Goal: Task Accomplishment & Management: Manage account settings

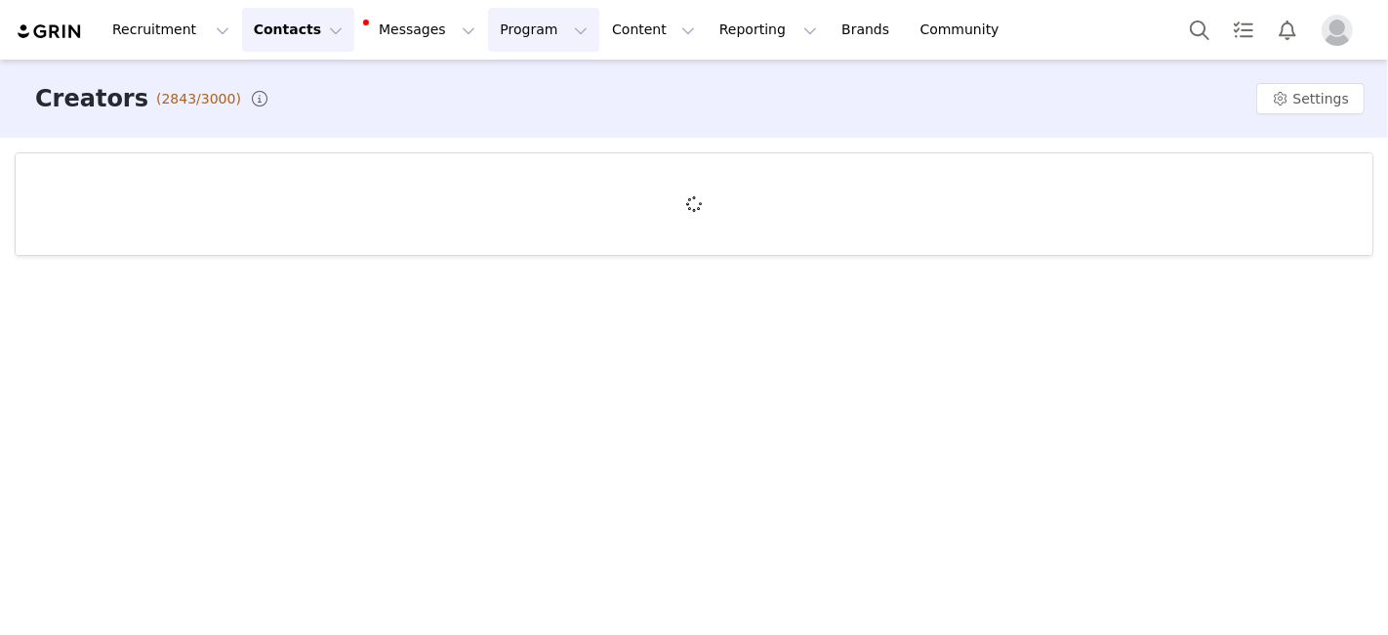
click at [488, 40] on button "Program Program" at bounding box center [543, 30] width 111 height 44
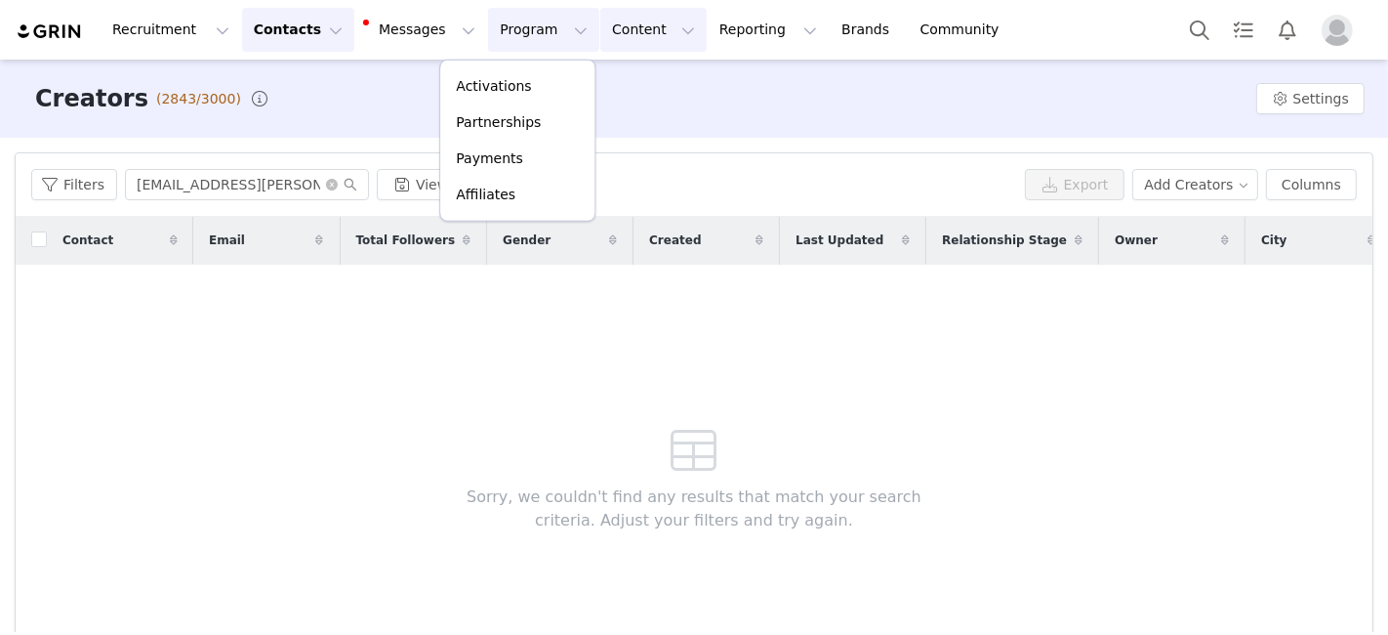
click at [600, 34] on button "Content Content" at bounding box center [653, 30] width 106 height 44
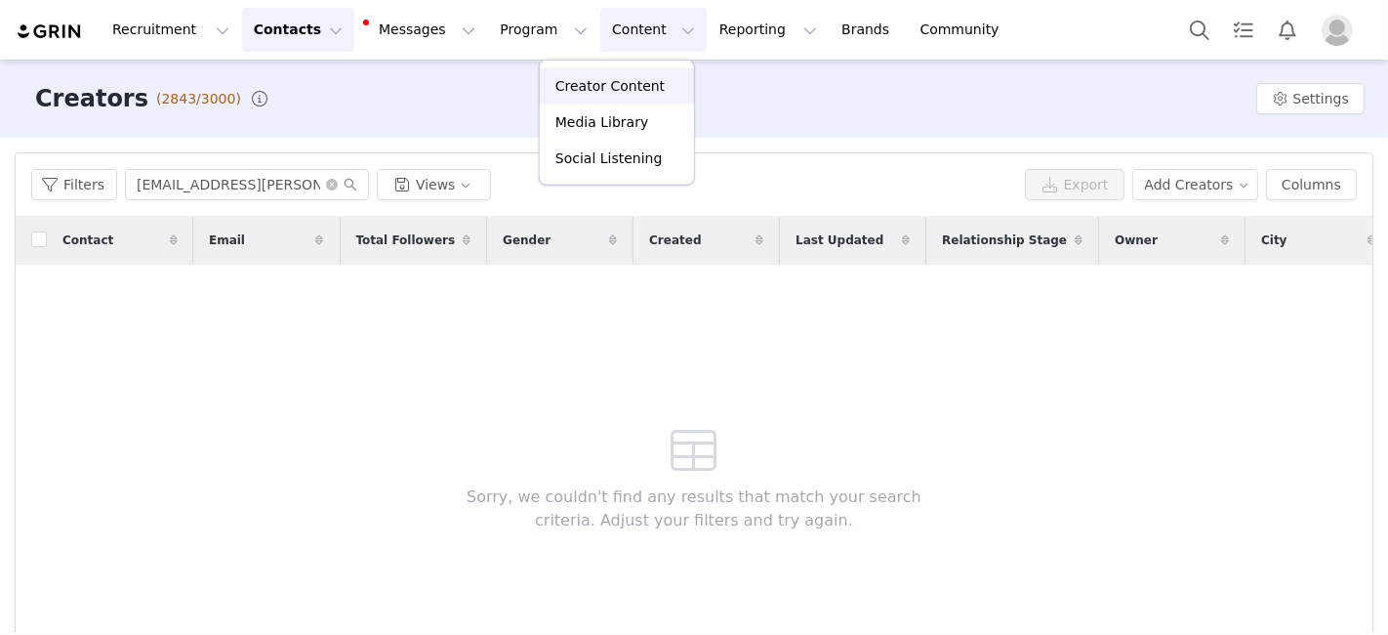
click at [601, 88] on p "Creator Content" at bounding box center [610, 86] width 109 height 21
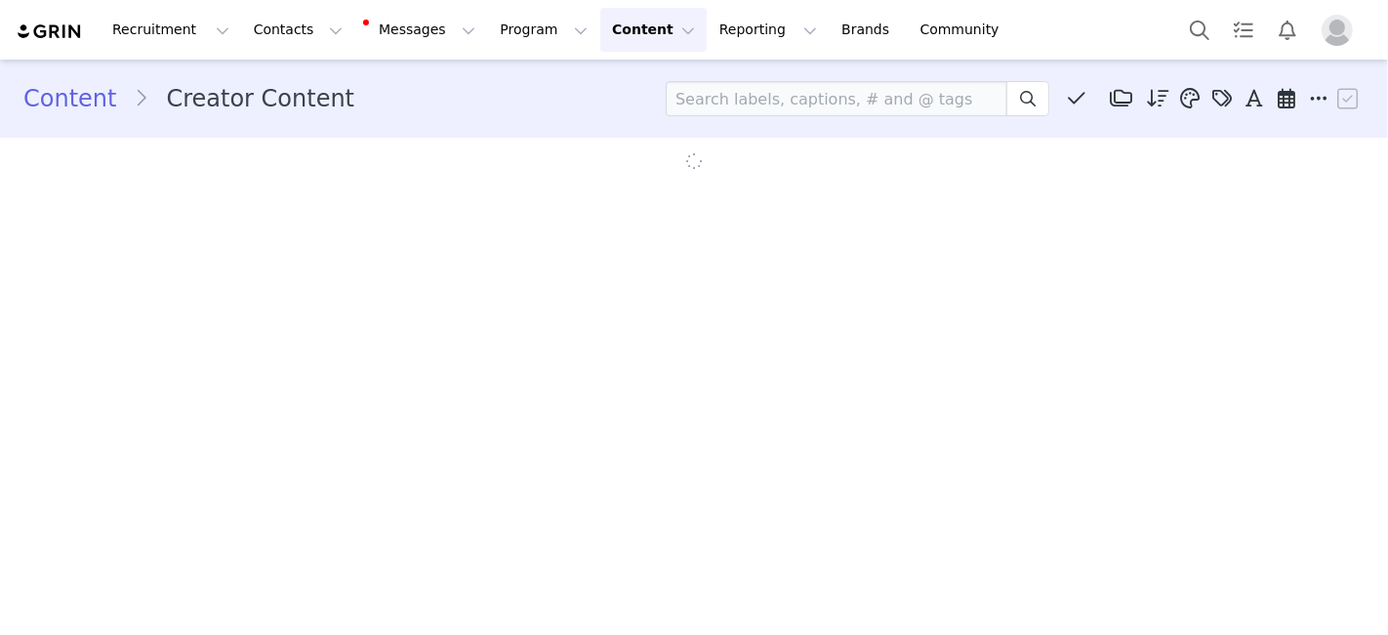
click at [1214, 99] on icon at bounding box center [1224, 99] width 20 height 20
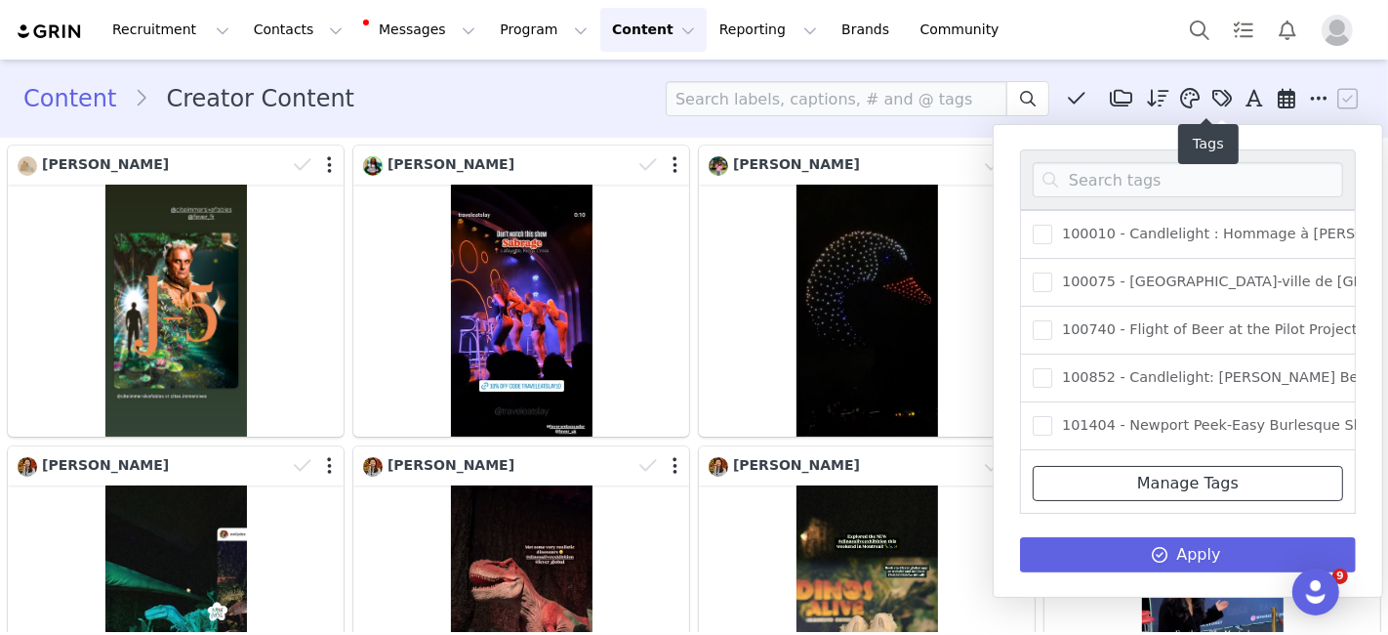
click at [1050, 492] on link "Manage Tags" at bounding box center [1188, 483] width 310 height 35
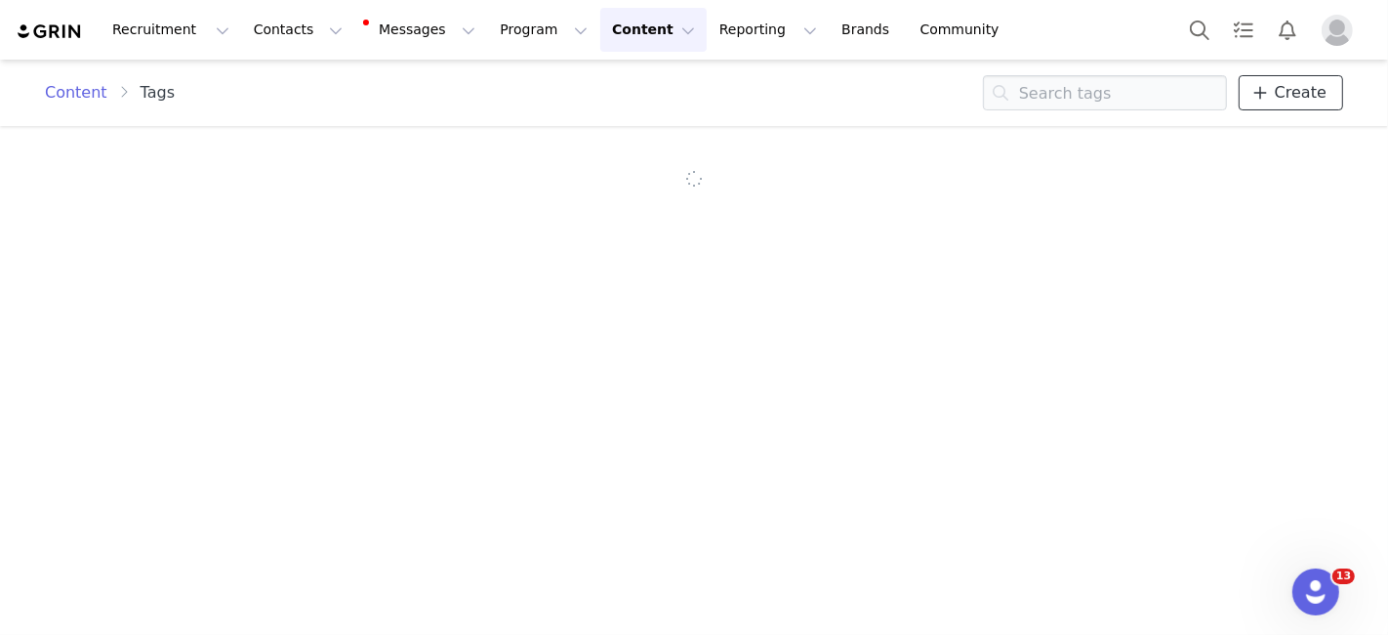
click at [1255, 84] on link "Create" at bounding box center [1291, 92] width 104 height 35
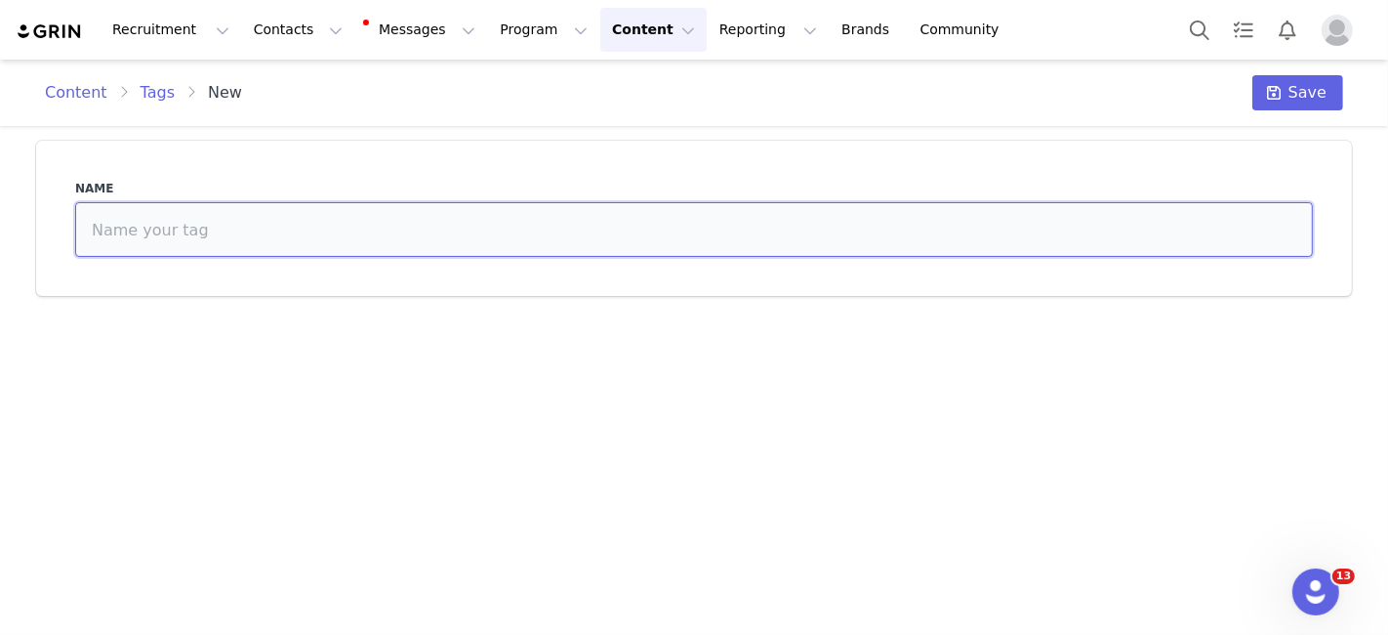
click at [1083, 229] on input at bounding box center [694, 229] width 1238 height 55
paste input "Ongoing Attendees Link assets Contact details Attendance Details Results Full N…"
type input "Ongoing Attendees Link assets Contact details Attendance Details Results Full N…"
paste input "404478"
paste input "The Last Stronghold, an epic medieval adventure"
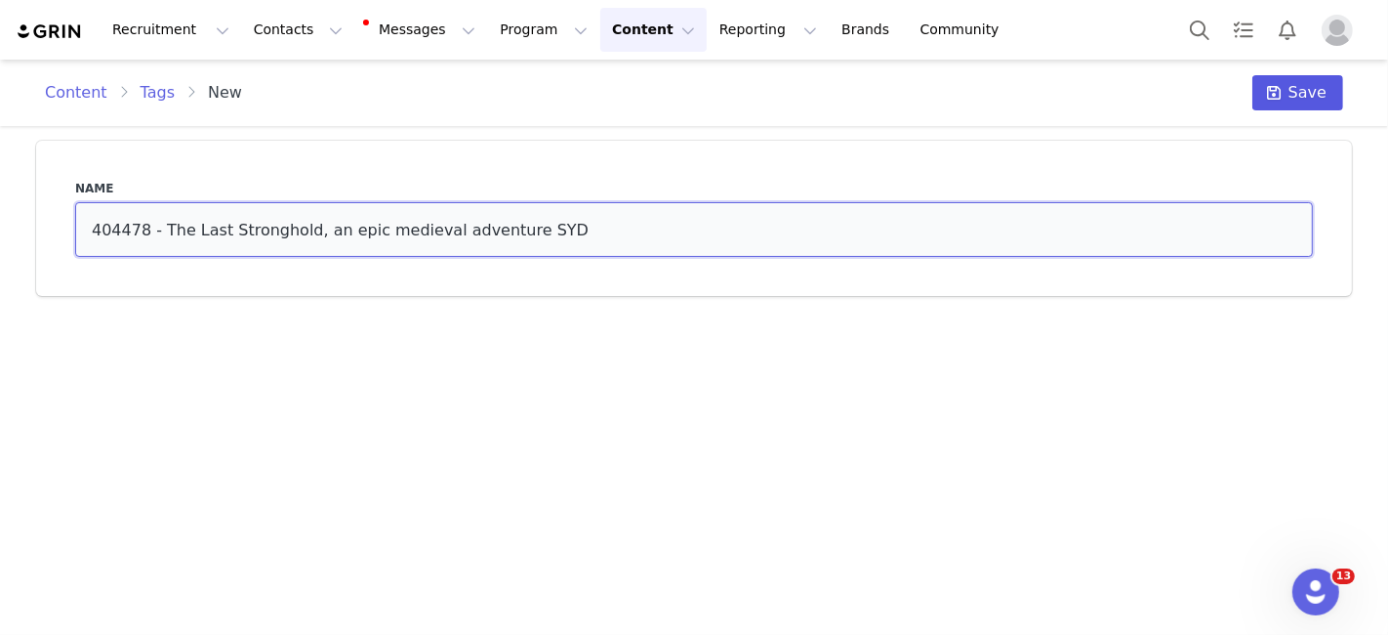
type input "404478 - The Last Stronghold, an epic medieval adventure SYD"
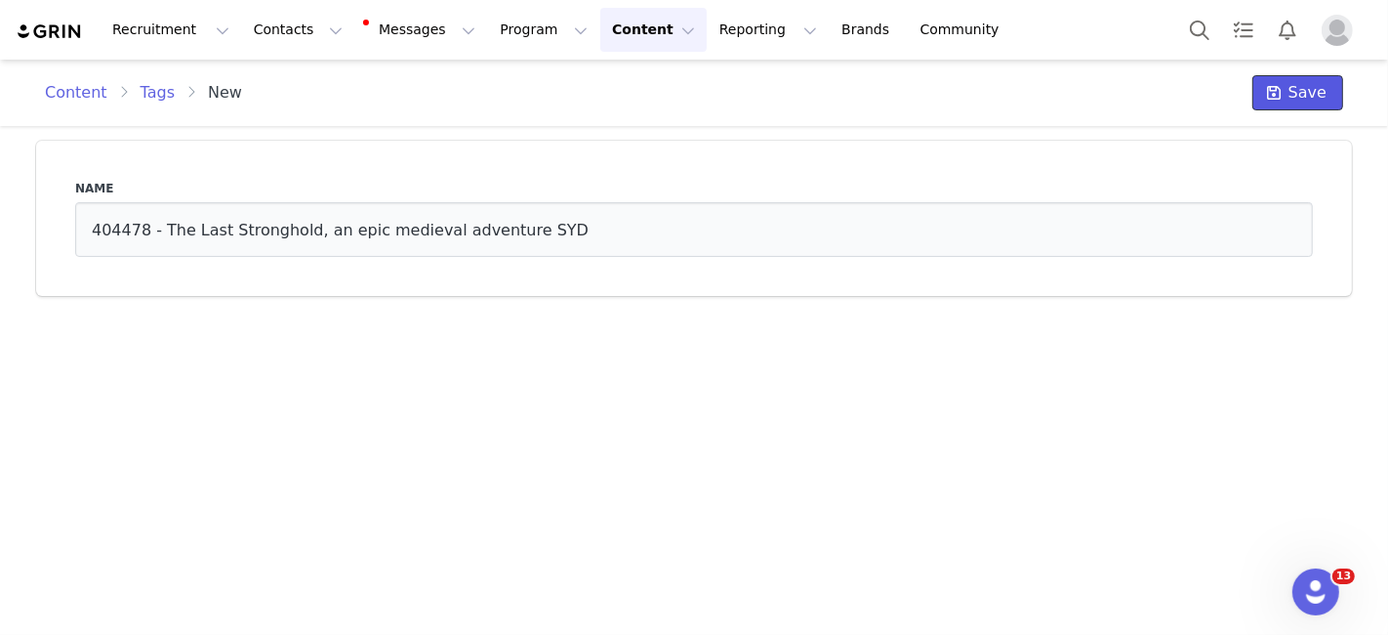
click at [1281, 85] on icon at bounding box center [1274, 93] width 14 height 16
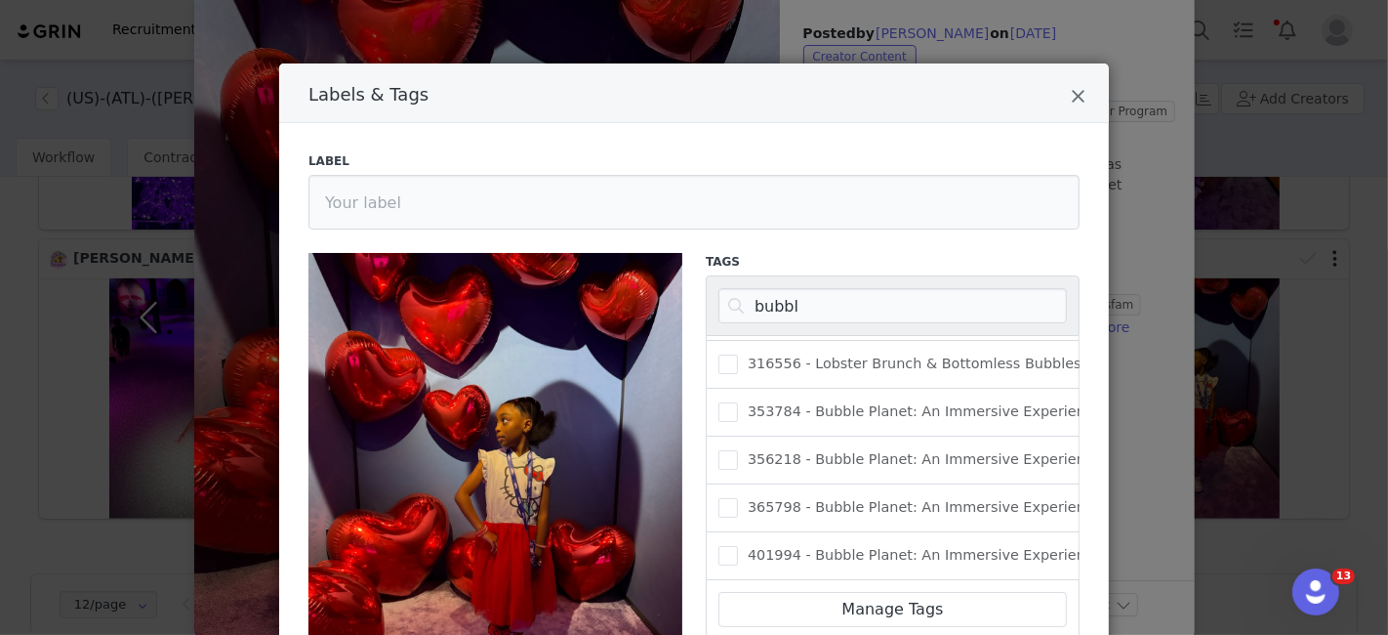
scroll to position [254, 0]
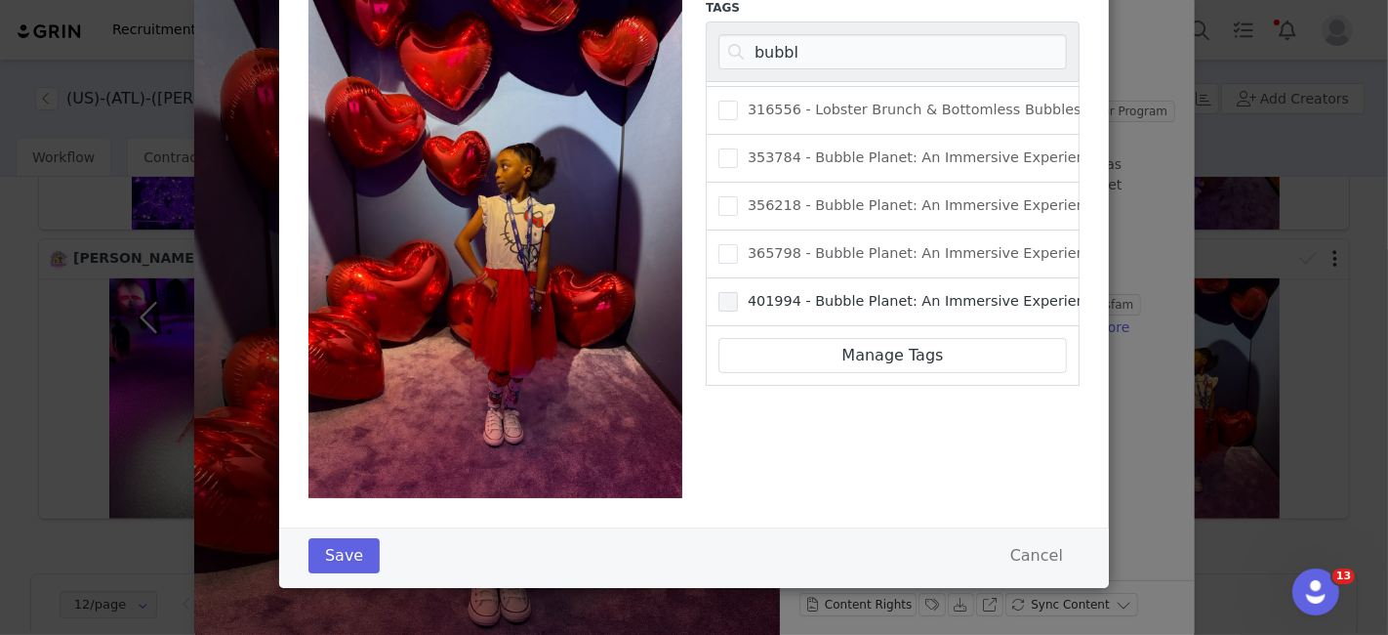
type input "bubbl"
click at [722, 292] on span "Labels & Tags" at bounding box center [729, 302] width 20 height 20
click at [738, 292] on input "401994 - Bubble Planet: An Immersive Experience ATL" at bounding box center [738, 292] width 0 height 0
click at [337, 547] on button "Save" at bounding box center [344, 555] width 71 height 35
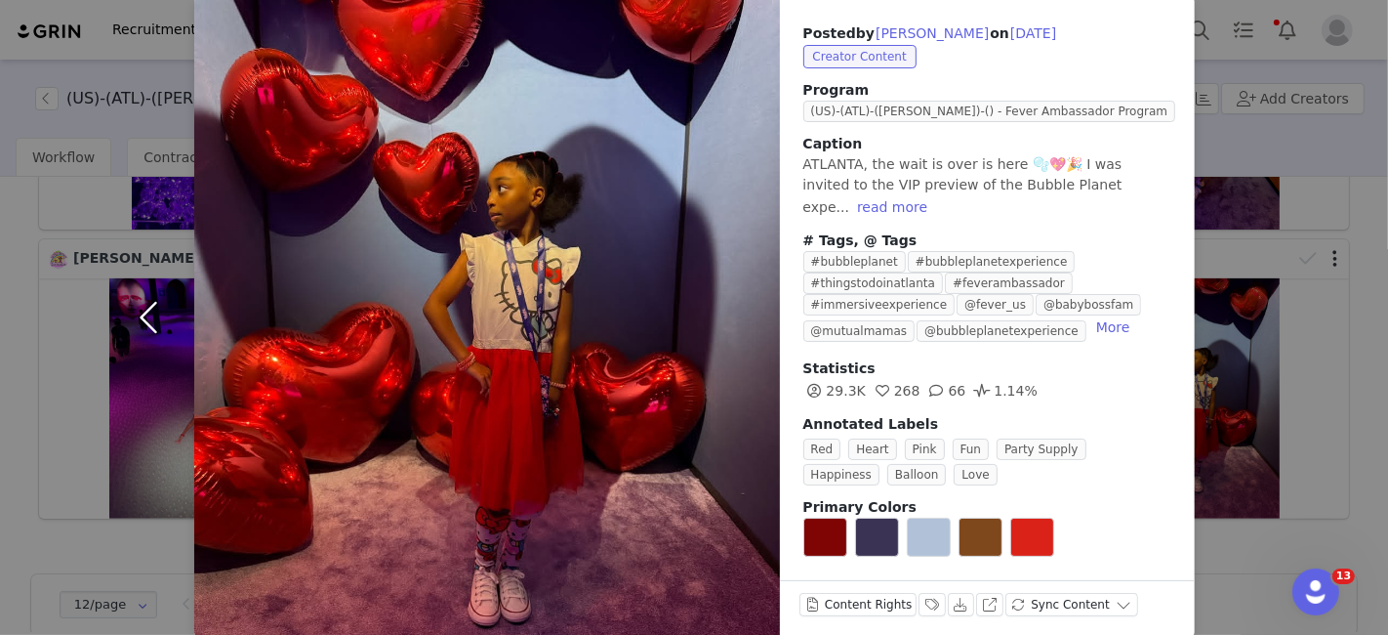
click at [146, 308] on button "button" at bounding box center [153, 317] width 82 height 638
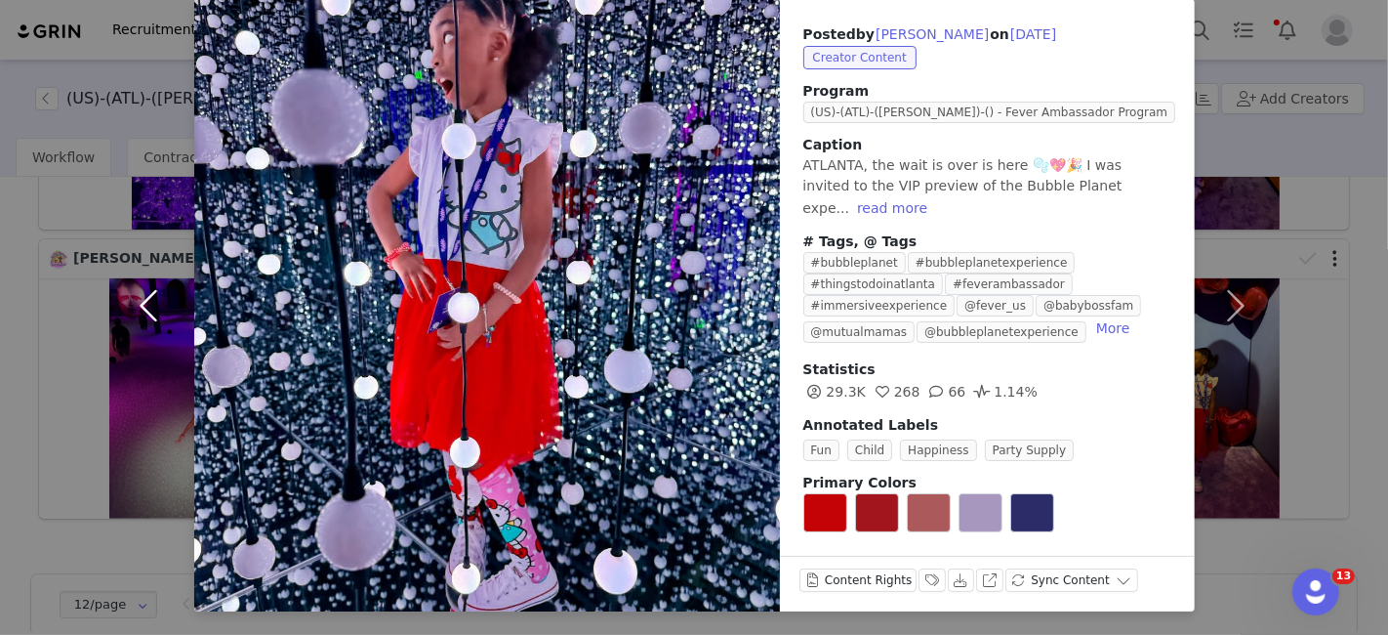
scroll to position [74, 0]
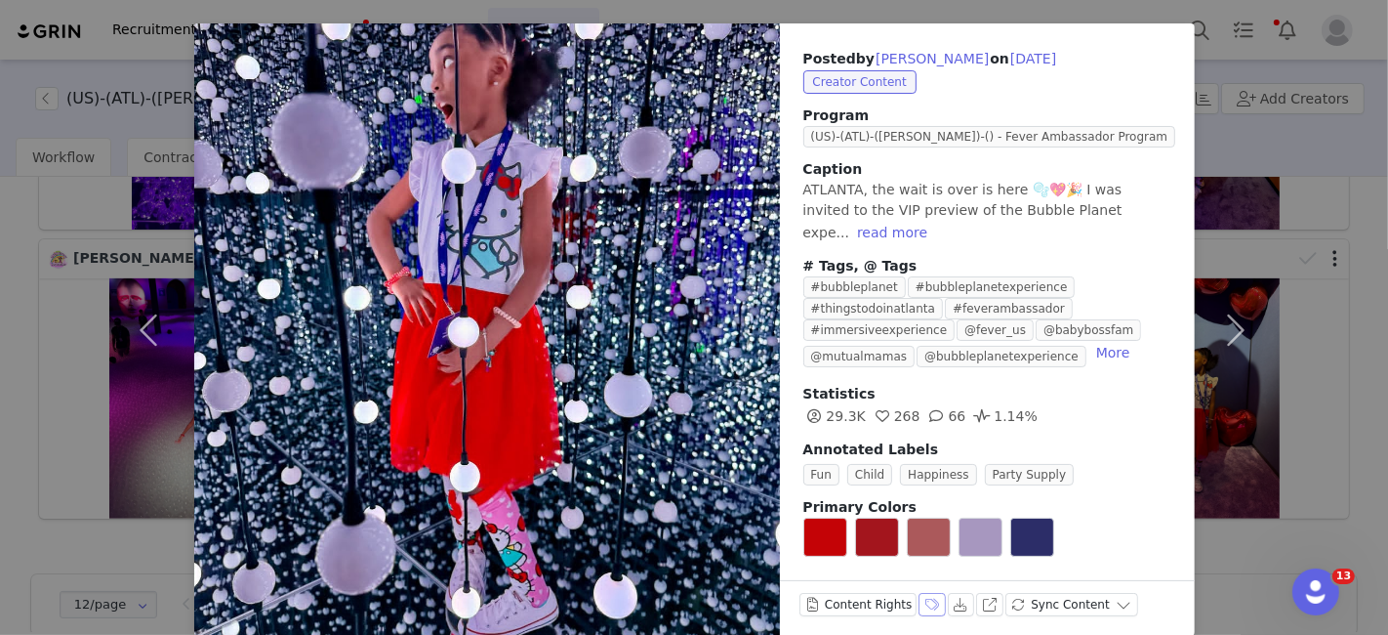
click at [920, 593] on button "Labels & Tags" at bounding box center [932, 604] width 27 height 23
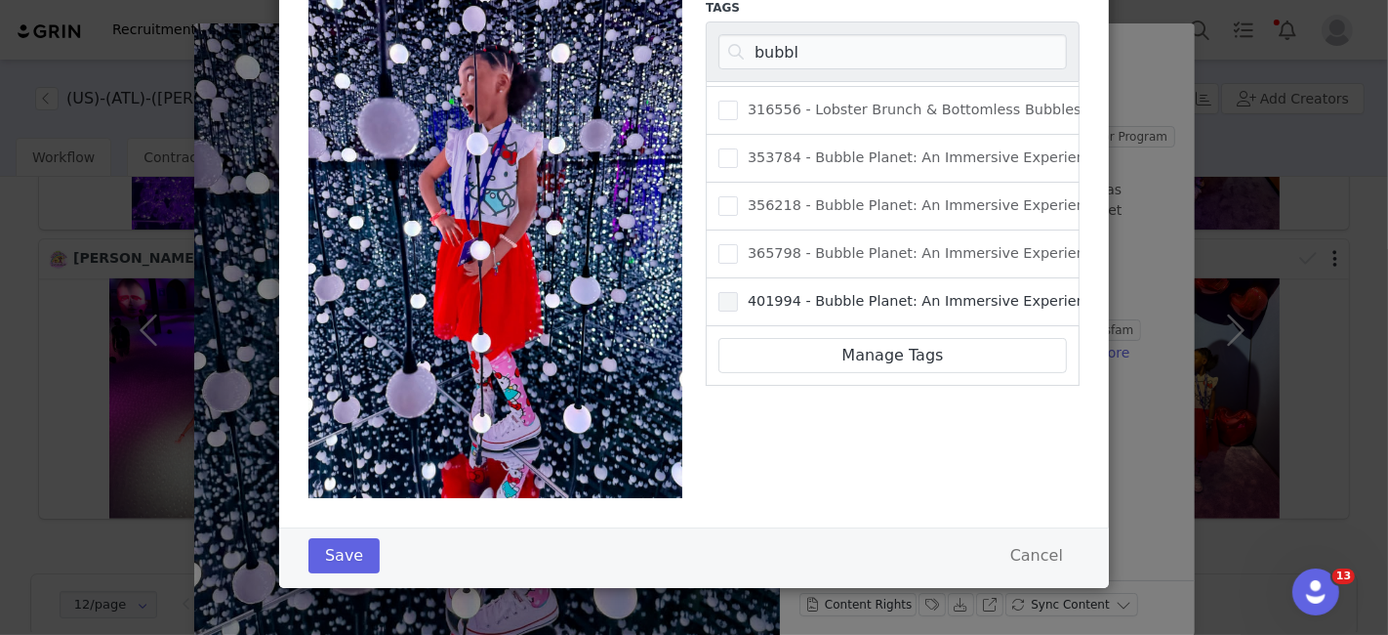
click at [755, 292] on span "401994 - Bubble Planet: An Immersive Experience ATL" at bounding box center [934, 301] width 393 height 19
click at [738, 292] on input "401994 - Bubble Planet: An Immersive Experience ATL" at bounding box center [738, 292] width 0 height 0
click at [338, 567] on button "Save" at bounding box center [344, 555] width 71 height 35
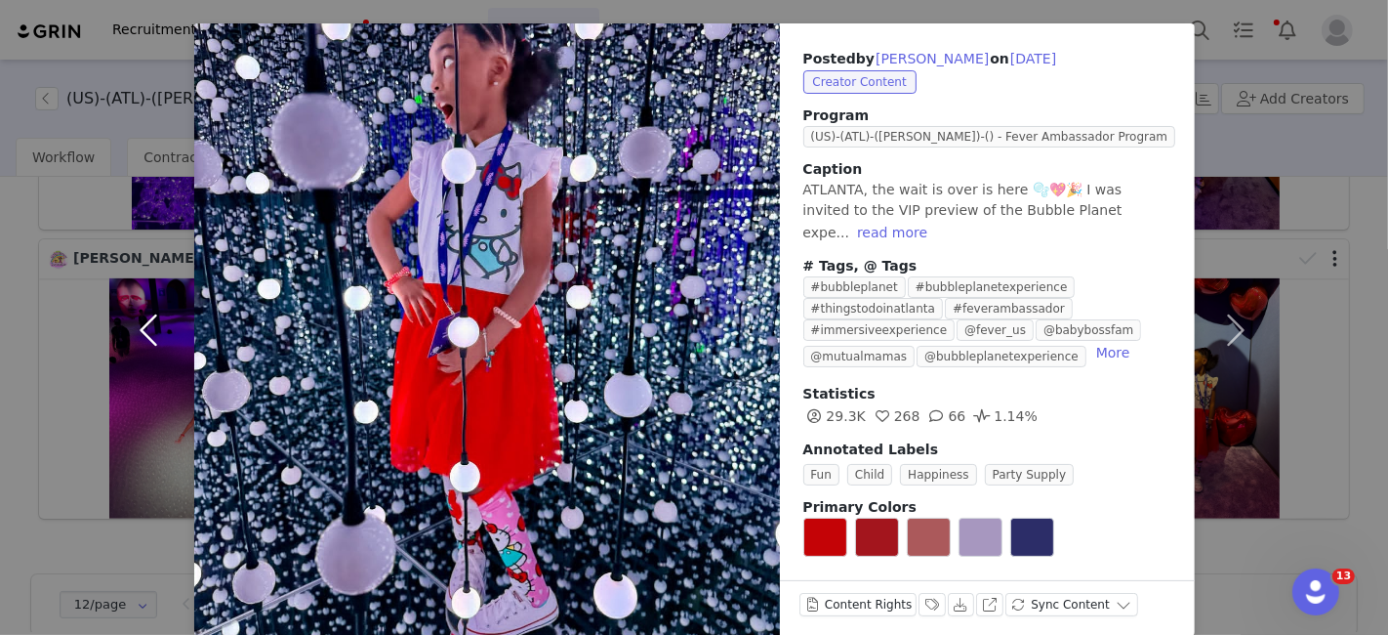
click at [141, 312] on button "button" at bounding box center [153, 329] width 82 height 612
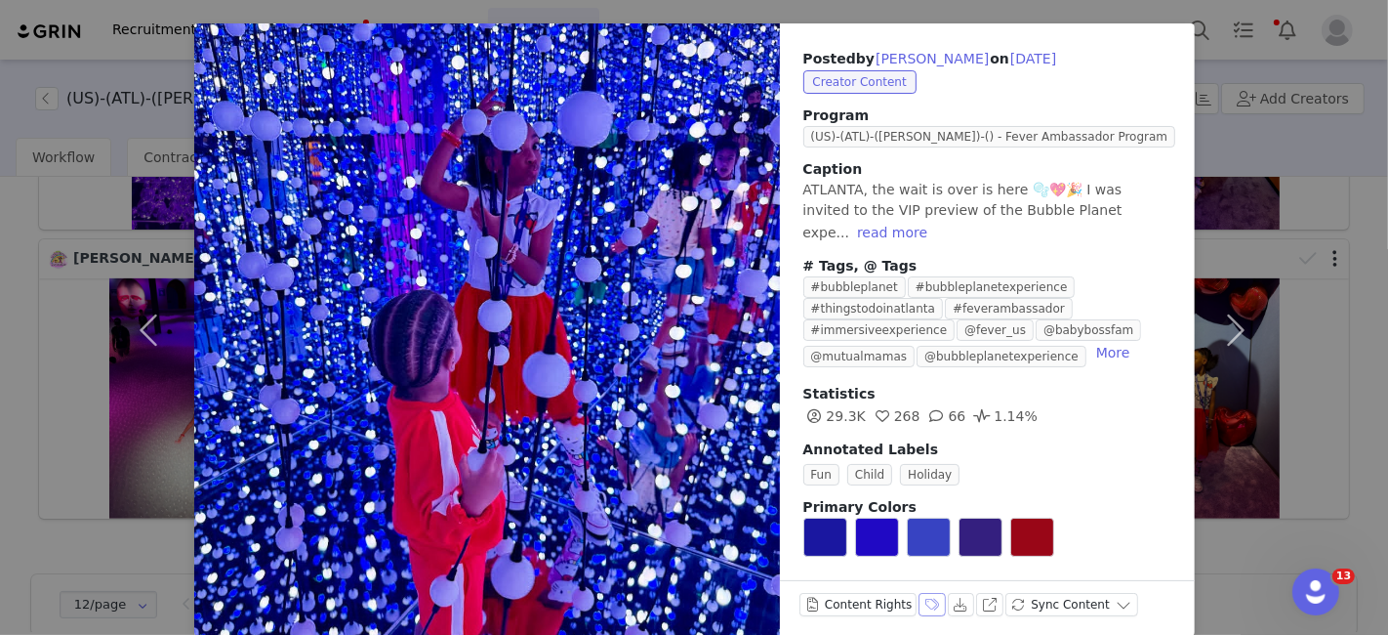
click at [919, 593] on button "Labels & Tags" at bounding box center [932, 604] width 27 height 23
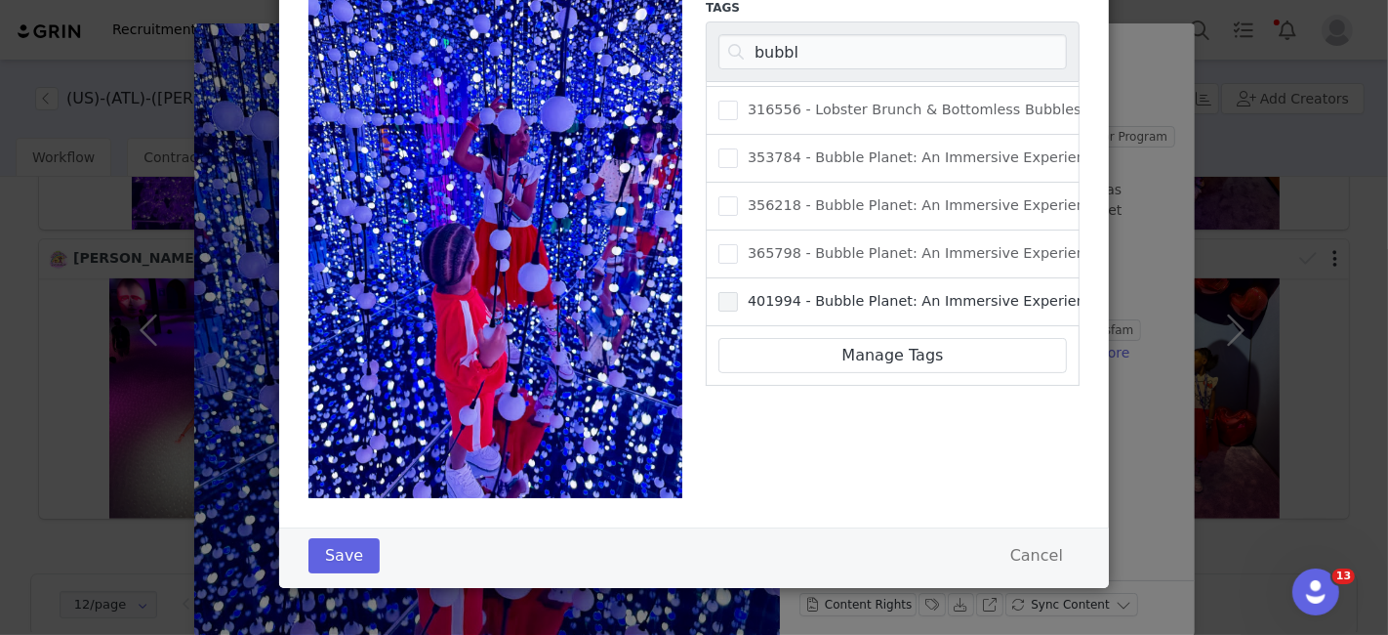
click at [719, 292] on span "Labels & Tags" at bounding box center [729, 302] width 20 height 20
click at [738, 292] on input "401994 - Bubble Planet: An Immersive Experience ATL" at bounding box center [738, 292] width 0 height 0
click at [337, 550] on button "Save" at bounding box center [344, 555] width 71 height 35
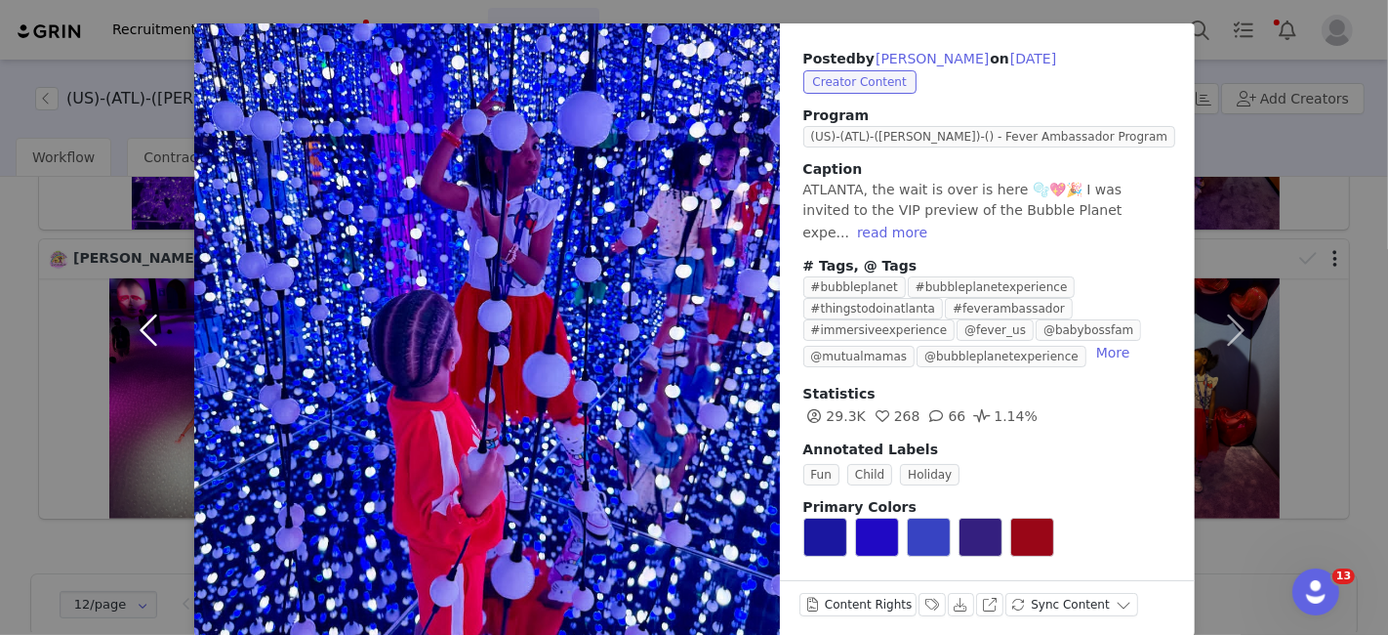
click at [150, 302] on button "button" at bounding box center [153, 329] width 82 height 612
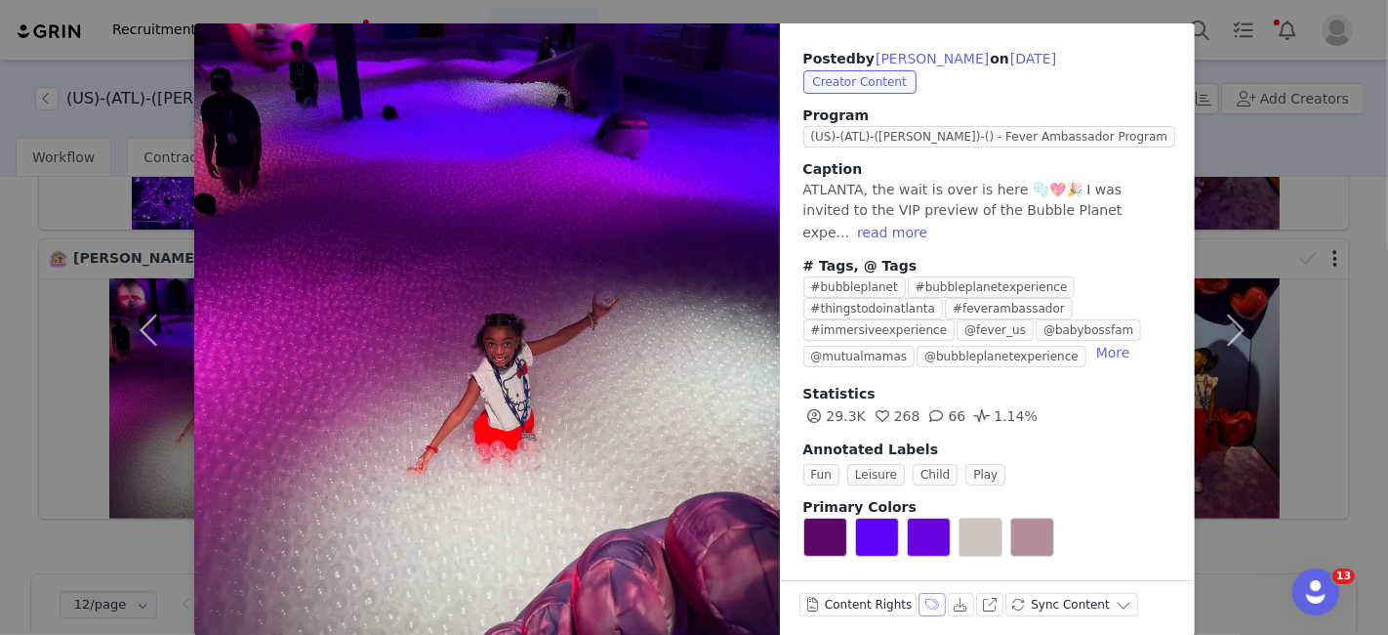
click at [919, 593] on button "Labels & Tags" at bounding box center [932, 604] width 27 height 23
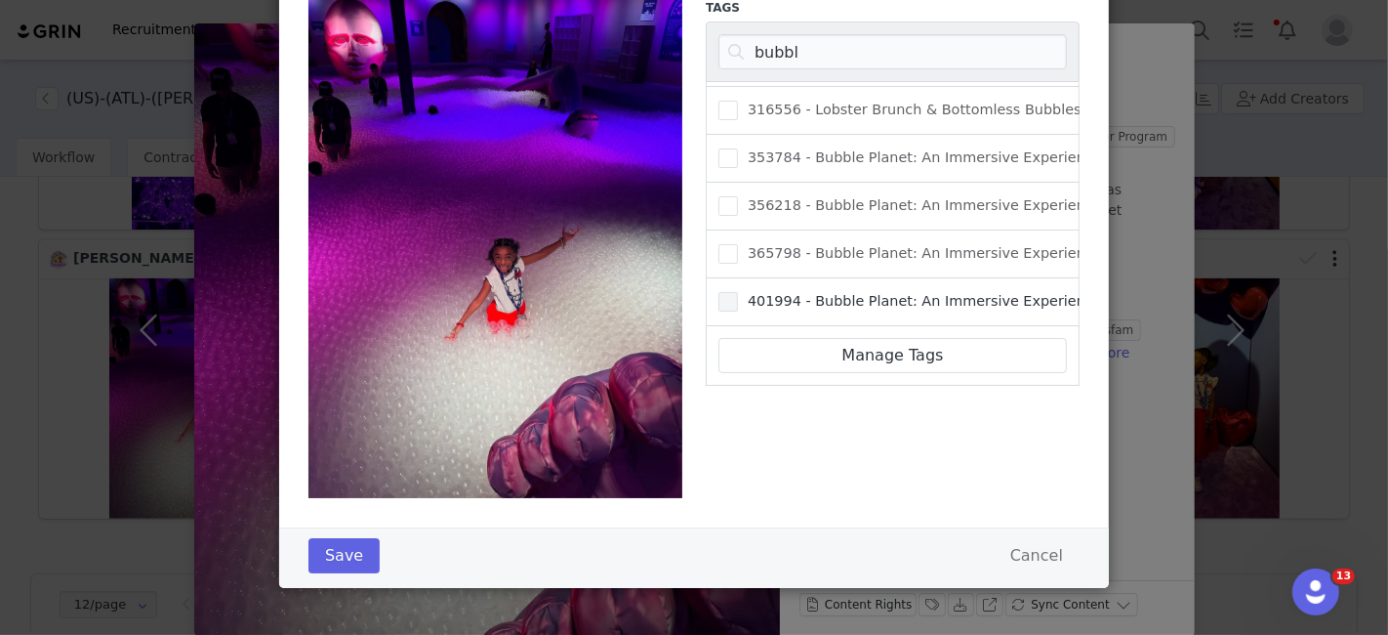
click at [751, 292] on span "401994 - Bubble Planet: An Immersive Experience ATL" at bounding box center [934, 301] width 393 height 19
click at [738, 292] on input "401994 - Bubble Planet: An Immersive Experience ATL" at bounding box center [738, 292] width 0 height 0
click at [334, 543] on button "Save" at bounding box center [344, 555] width 71 height 35
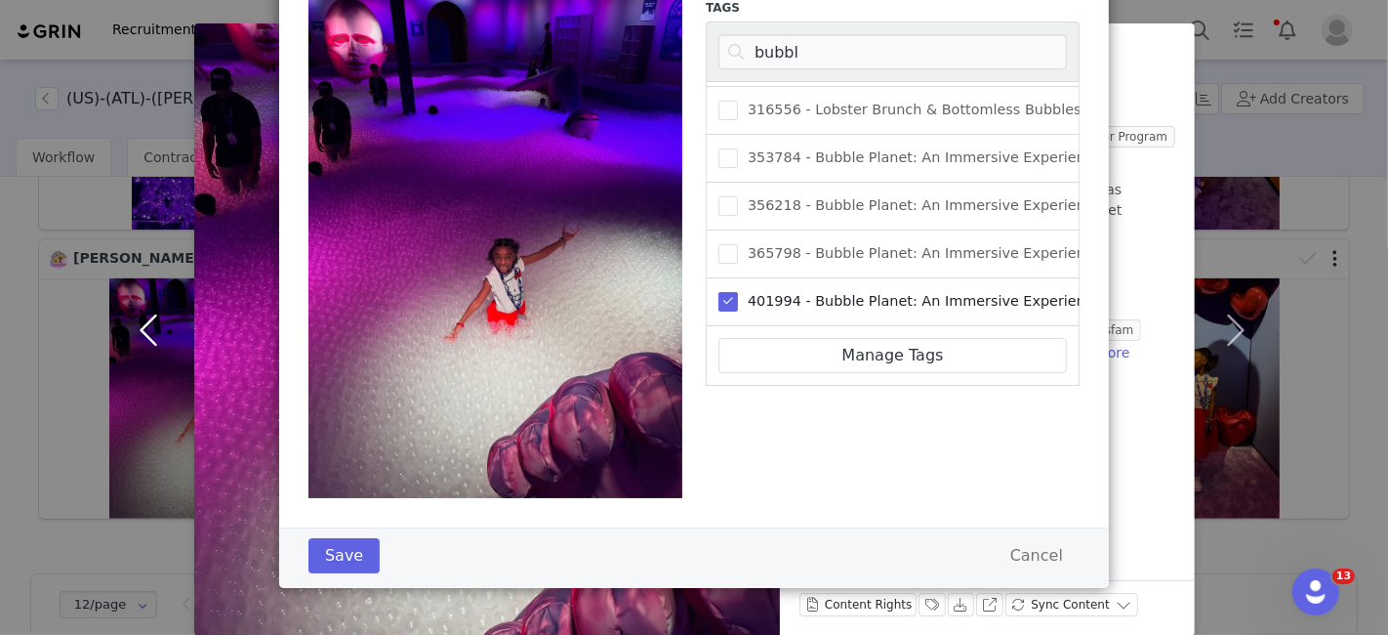
click at [134, 298] on button "button" at bounding box center [153, 329] width 82 height 612
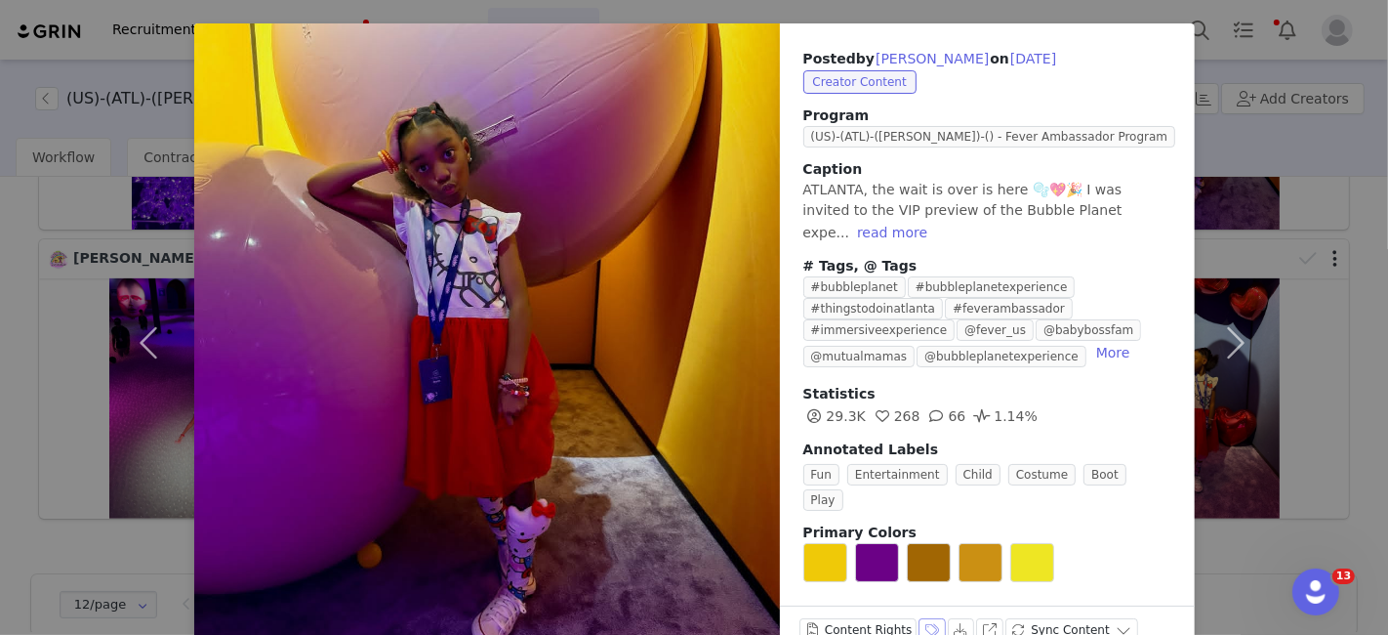
click at [919, 618] on button "Labels & Tags" at bounding box center [932, 629] width 27 height 23
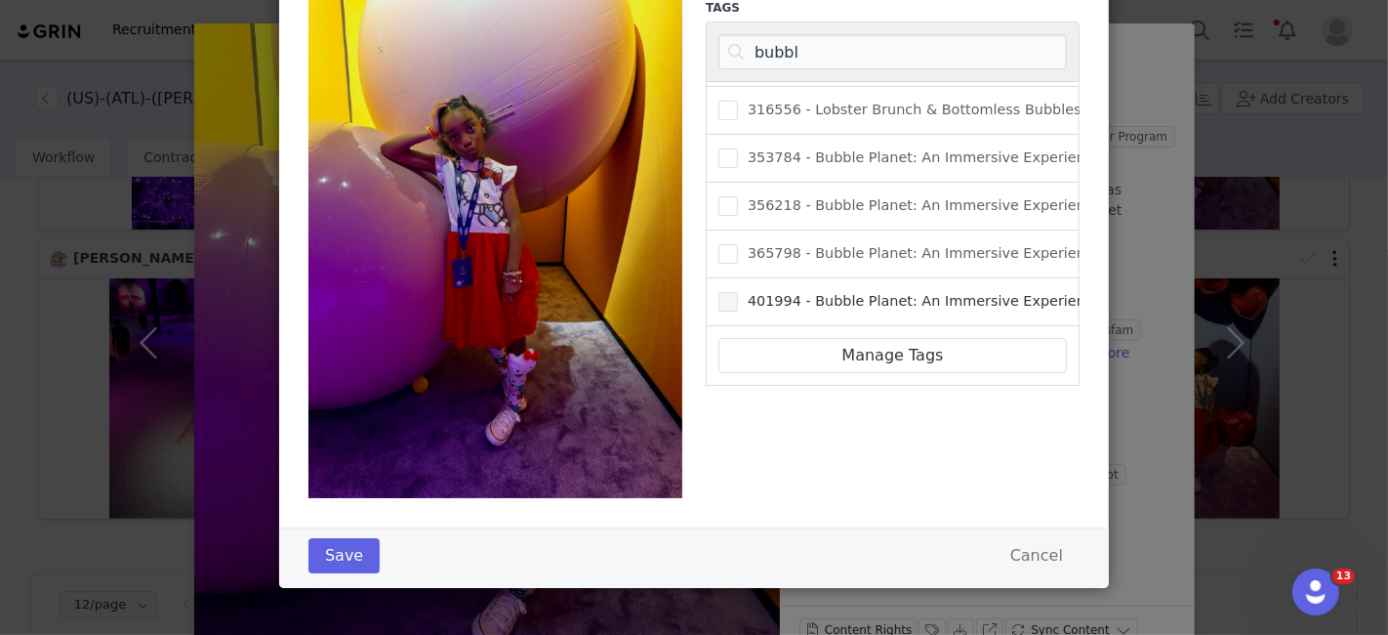
click at [738, 292] on span "401994 - Bubble Planet: An Immersive Experience ATL" at bounding box center [934, 301] width 393 height 19
click at [738, 292] on input "401994 - Bubble Planet: An Immersive Experience ATL" at bounding box center [738, 292] width 0 height 0
click at [349, 553] on button "Save" at bounding box center [344, 555] width 71 height 35
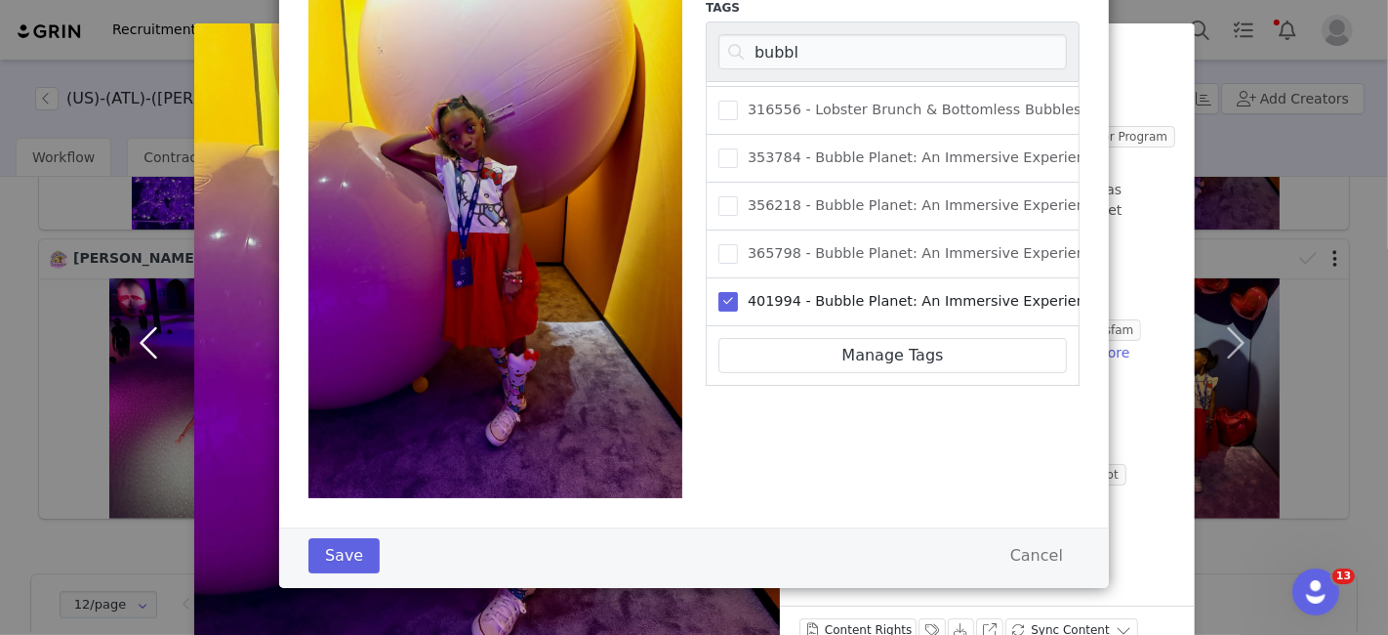
click at [142, 310] on button "button" at bounding box center [153, 342] width 82 height 638
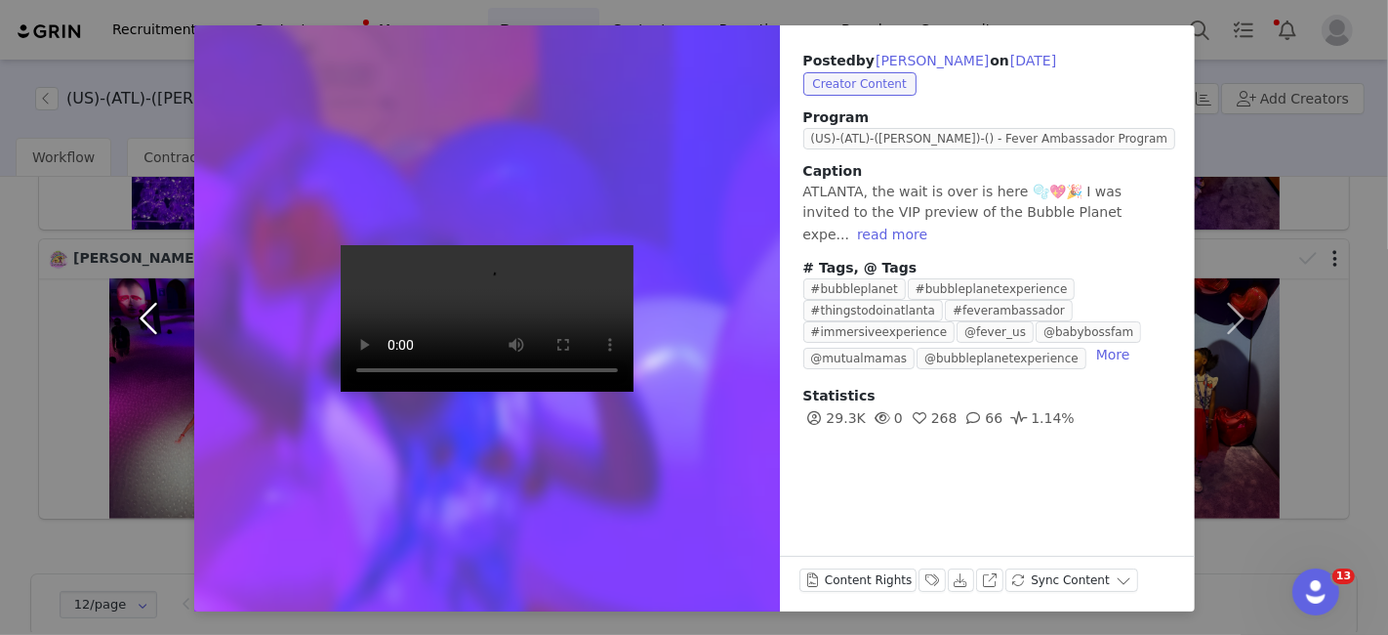
scroll to position [71, 0]
click at [919, 579] on button "Labels & Tags" at bounding box center [932, 580] width 27 height 23
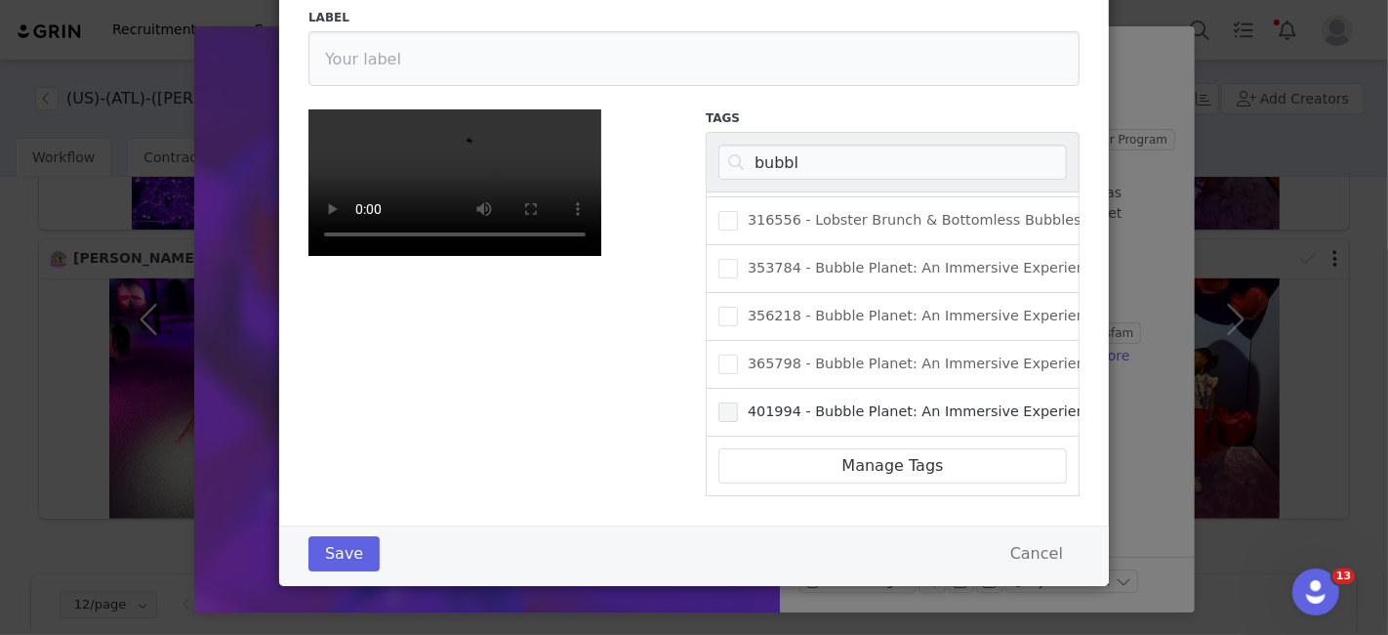
click at [720, 402] on span "Labels & Tags" at bounding box center [729, 412] width 20 height 20
click at [738, 402] on input "401994 - Bubble Planet: An Immersive Experience ATL" at bounding box center [738, 402] width 0 height 0
click at [311, 561] on button "Save" at bounding box center [344, 553] width 71 height 35
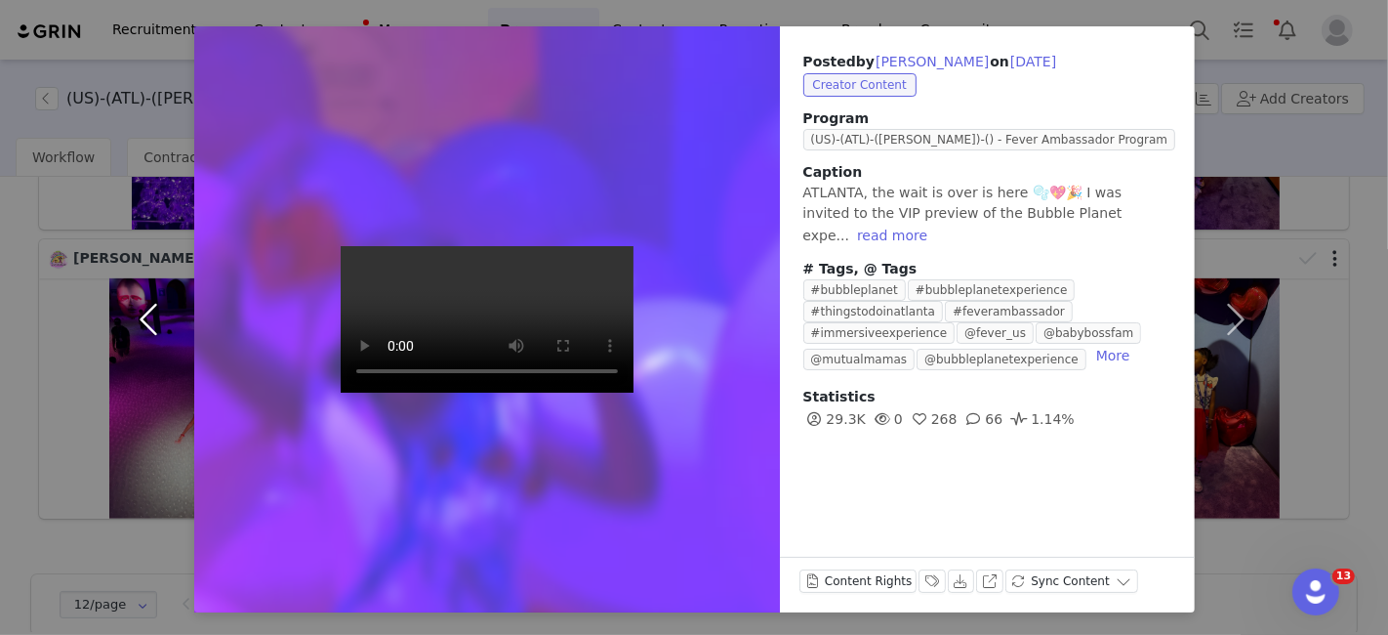
click at [144, 316] on button "button" at bounding box center [153, 319] width 82 height 586
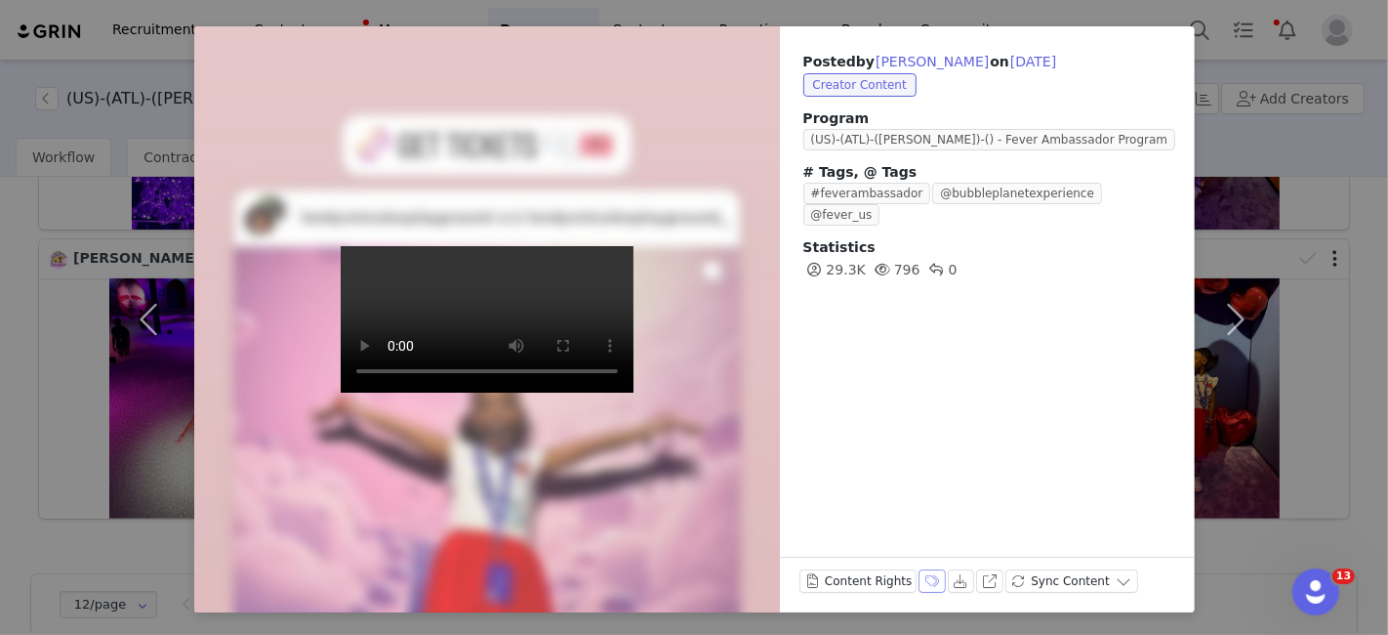
click at [920, 582] on button "Labels & Tags" at bounding box center [932, 580] width 27 height 23
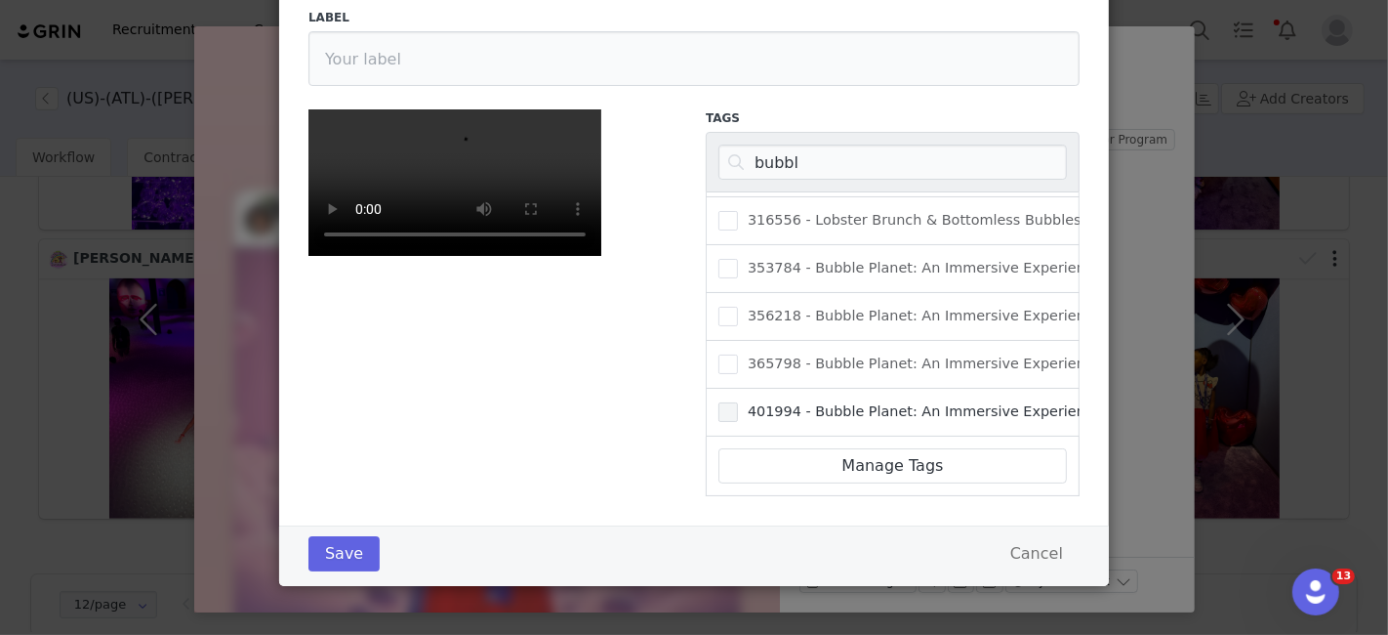
click at [723, 402] on span "Labels & Tags" at bounding box center [729, 412] width 20 height 20
click at [738, 402] on input "401994 - Bubble Planet: An Immersive Experience ATL" at bounding box center [738, 402] width 0 height 0
click at [325, 548] on button "Save" at bounding box center [344, 553] width 71 height 35
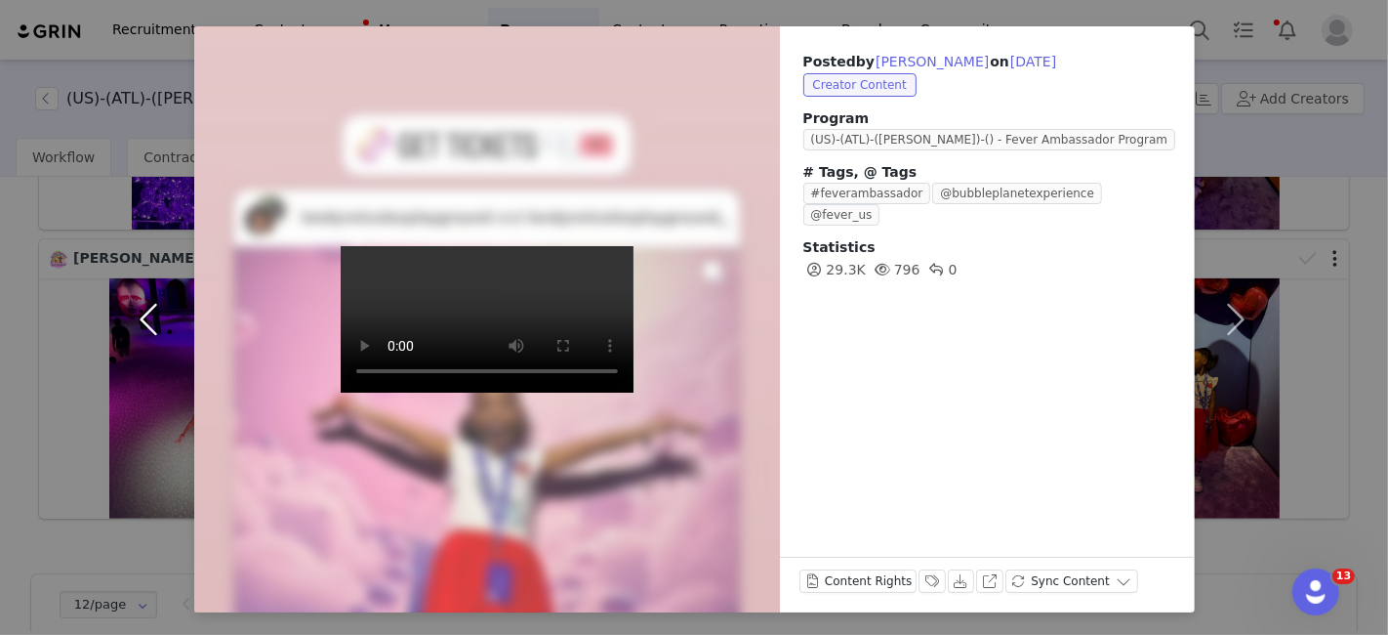
click at [138, 324] on button "button" at bounding box center [153, 319] width 82 height 586
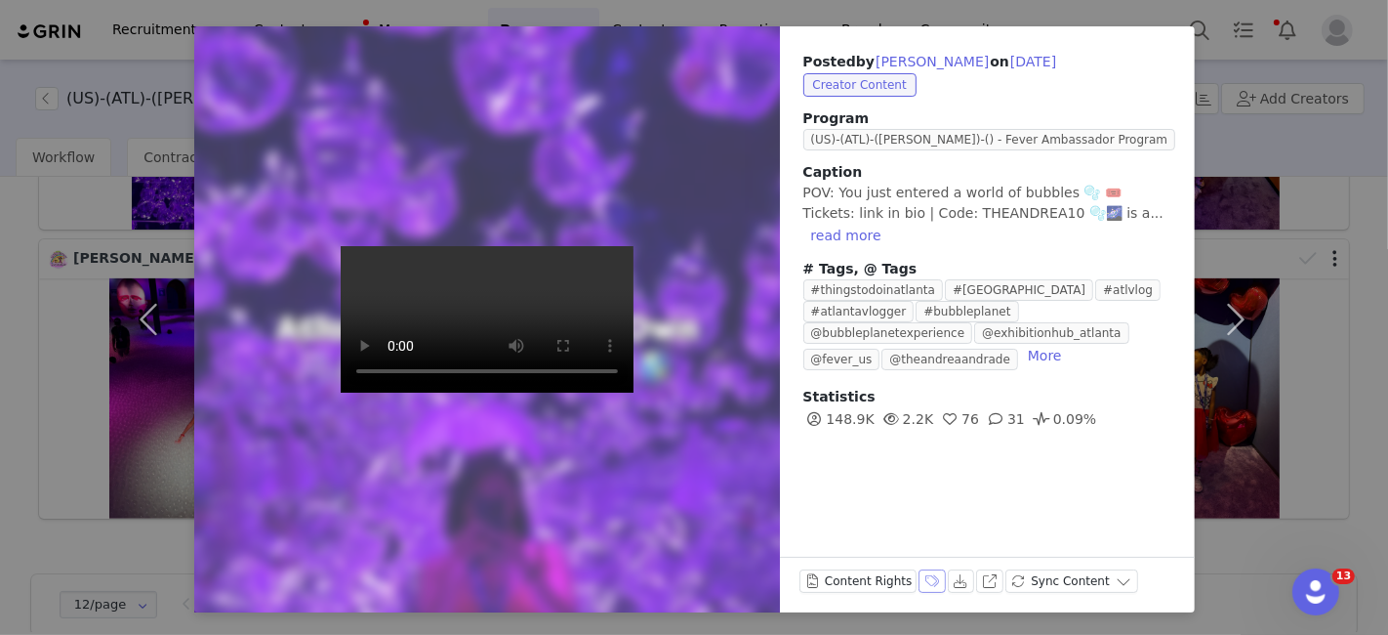
click at [919, 581] on button "Labels & Tags" at bounding box center [932, 580] width 27 height 23
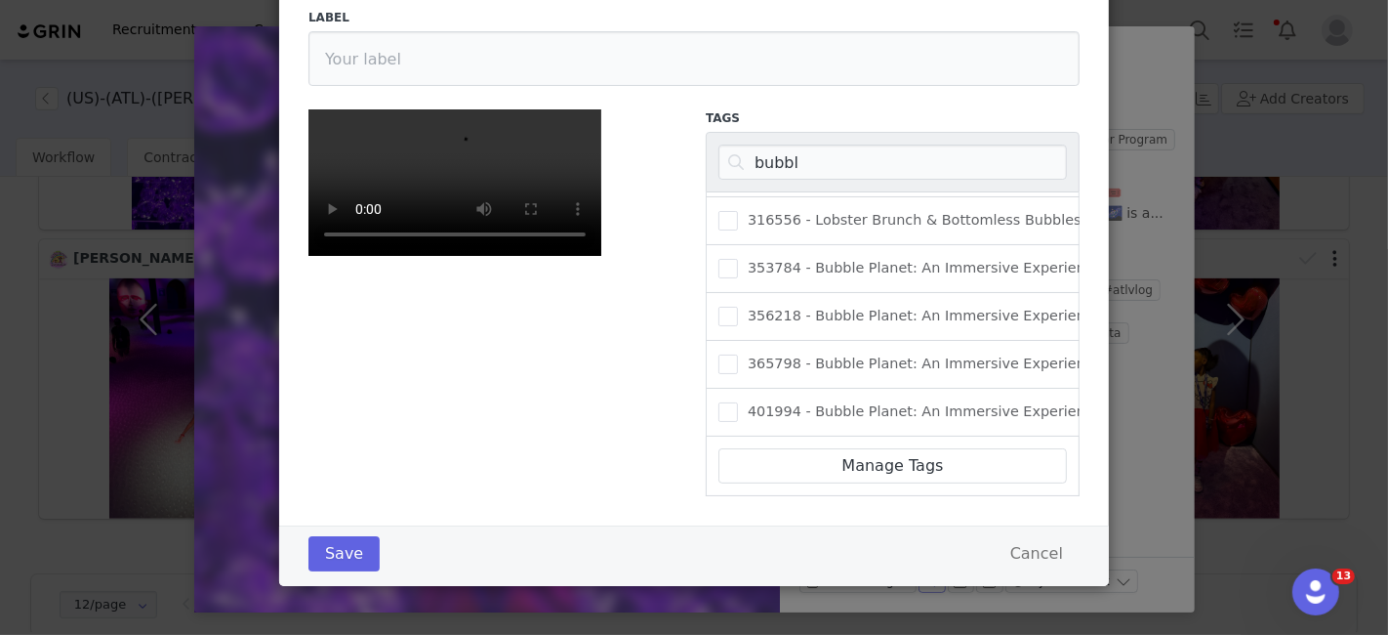
scroll to position [142, 0]
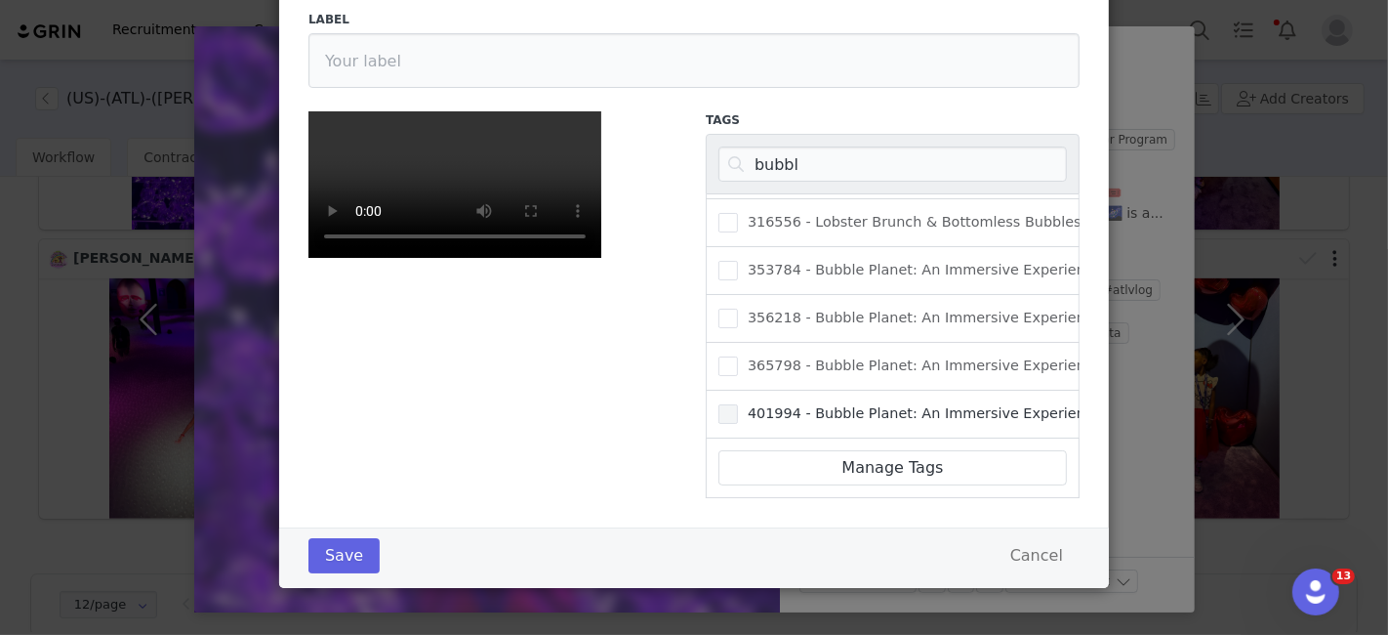
click at [803, 404] on span "401994 - Bubble Planet: An Immersive Experience ATL" at bounding box center [934, 413] width 393 height 19
click at [738, 404] on input "401994 - Bubble Planet: An Immersive Experience ATL" at bounding box center [738, 404] width 0 height 0
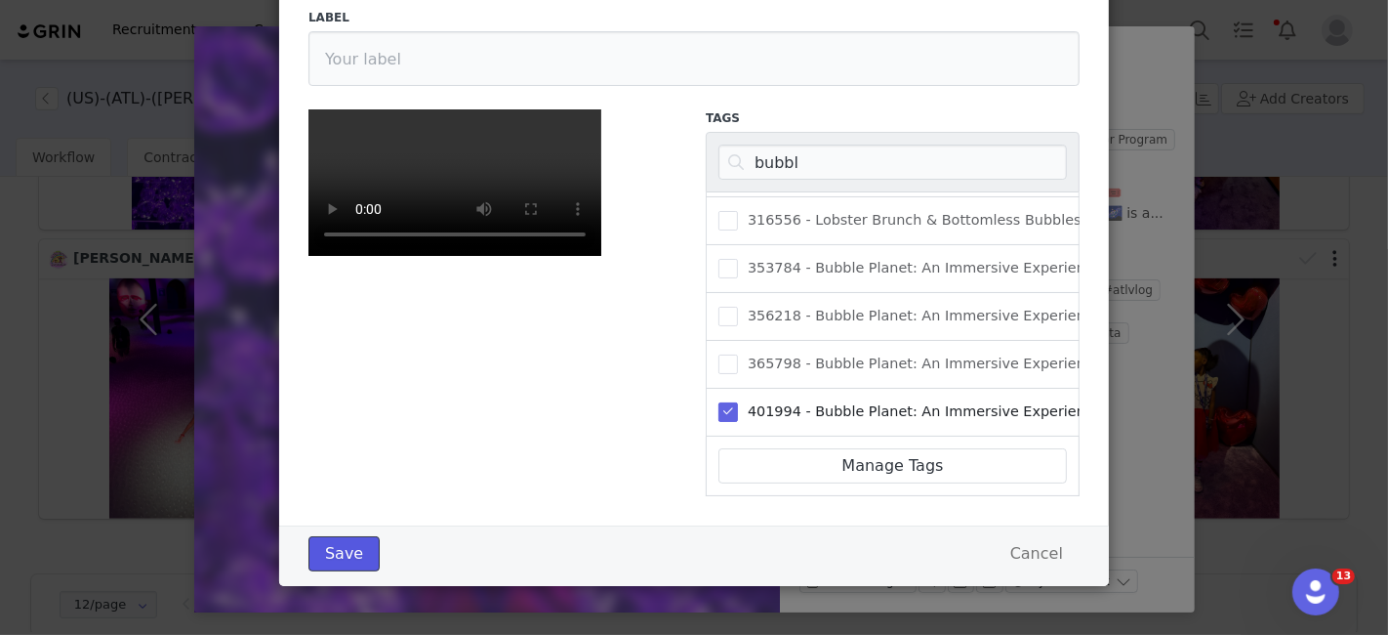
click at [334, 546] on button "Save" at bounding box center [344, 553] width 71 height 35
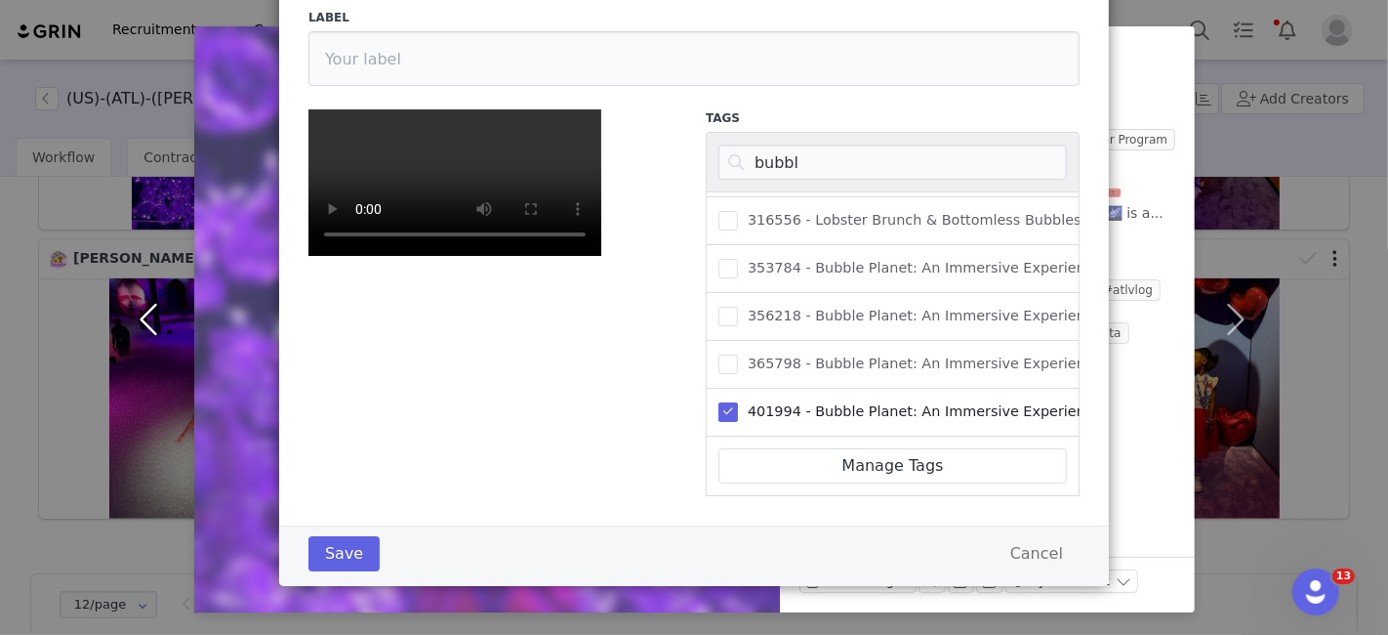
click at [152, 302] on button "button" at bounding box center [153, 319] width 82 height 586
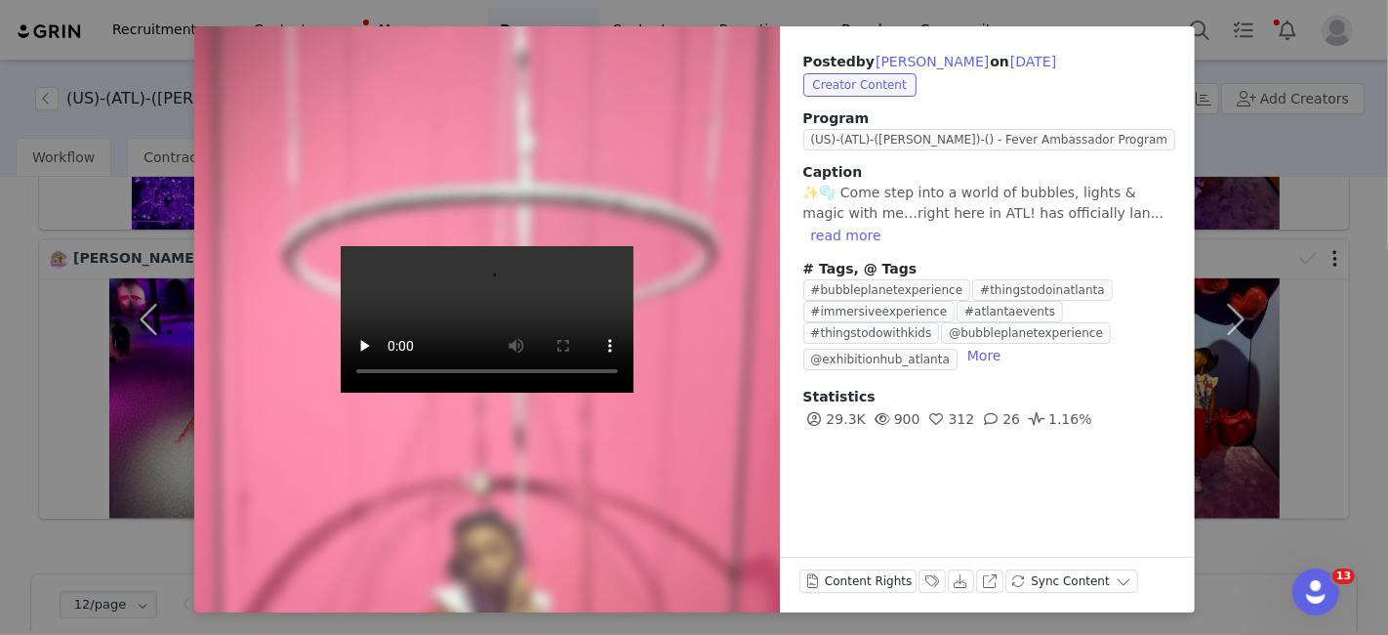
click at [907, 567] on div "Content Rights Labels & Tags Download View on Instagram Sync Content" at bounding box center [987, 585] width 415 height 56
click at [919, 581] on button "Labels & Tags" at bounding box center [932, 580] width 27 height 23
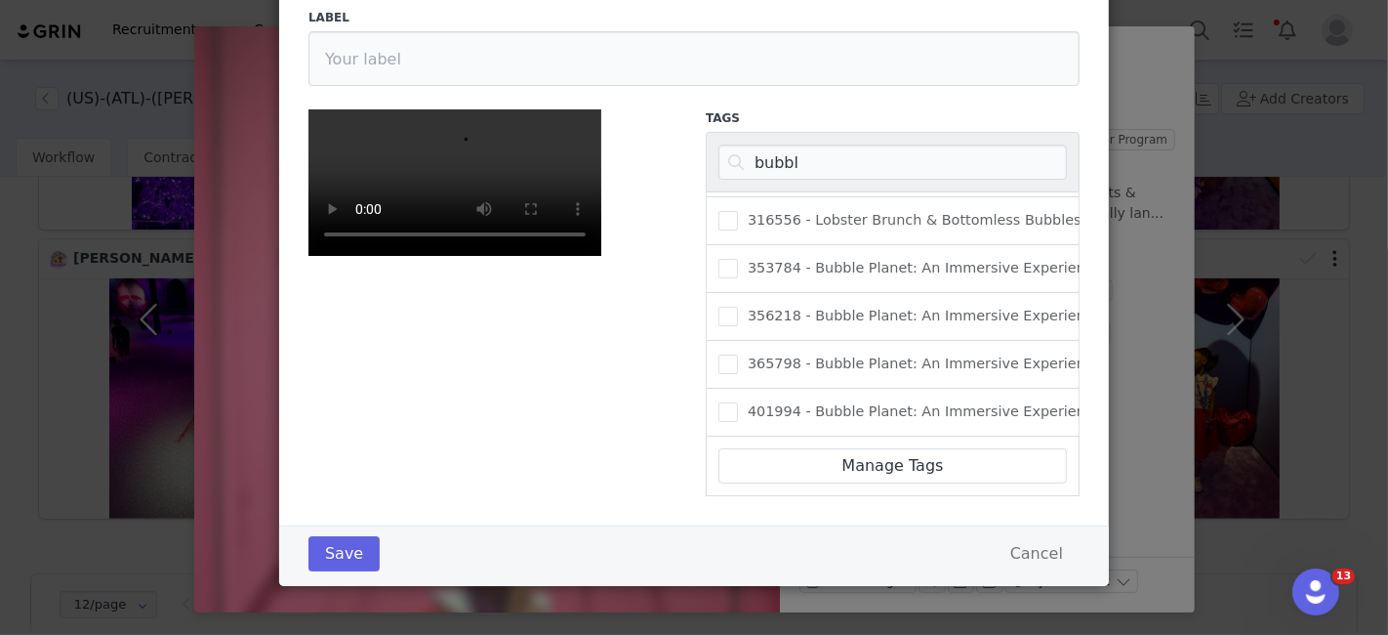
click at [714, 389] on div "401994 - Bubble Planet: An Immersive Experience ATL" at bounding box center [893, 413] width 374 height 48
click at [728, 402] on span "Labels & Tags" at bounding box center [729, 412] width 20 height 20
click at [738, 402] on input "401994 - Bubble Planet: An Immersive Experience ATL" at bounding box center [738, 402] width 0 height 0
click at [320, 562] on button "Save" at bounding box center [344, 553] width 71 height 35
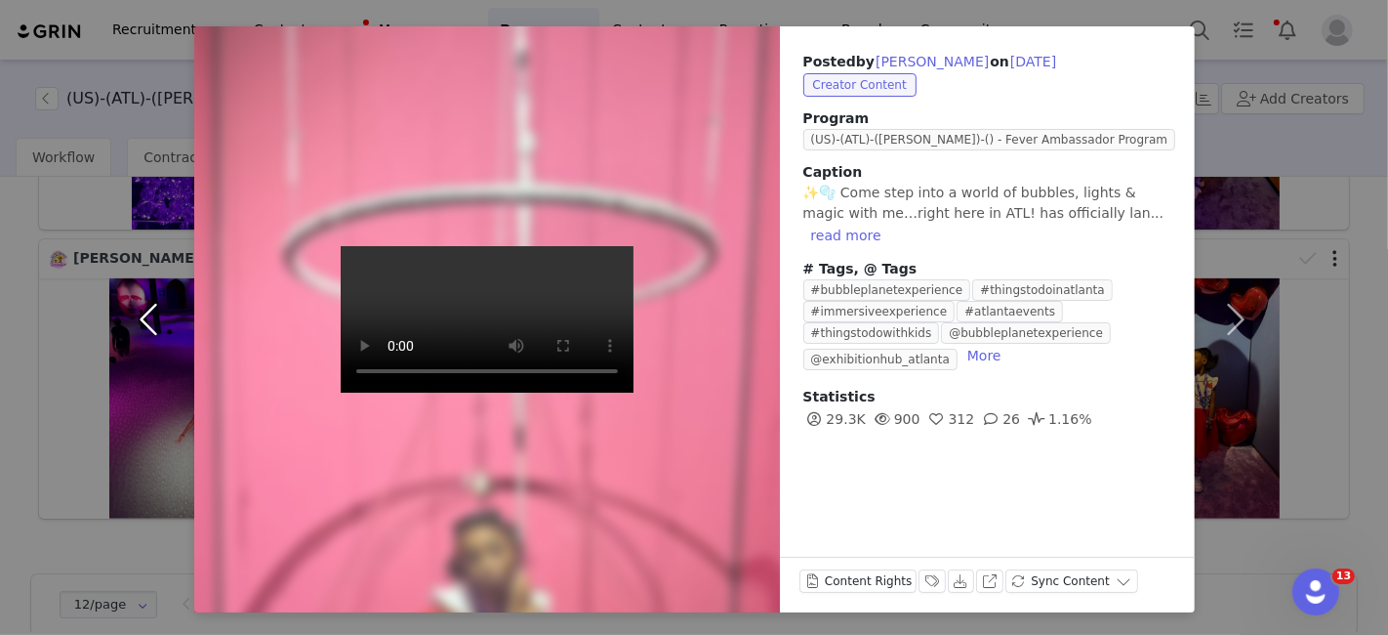
click at [147, 306] on button "button" at bounding box center [153, 319] width 82 height 586
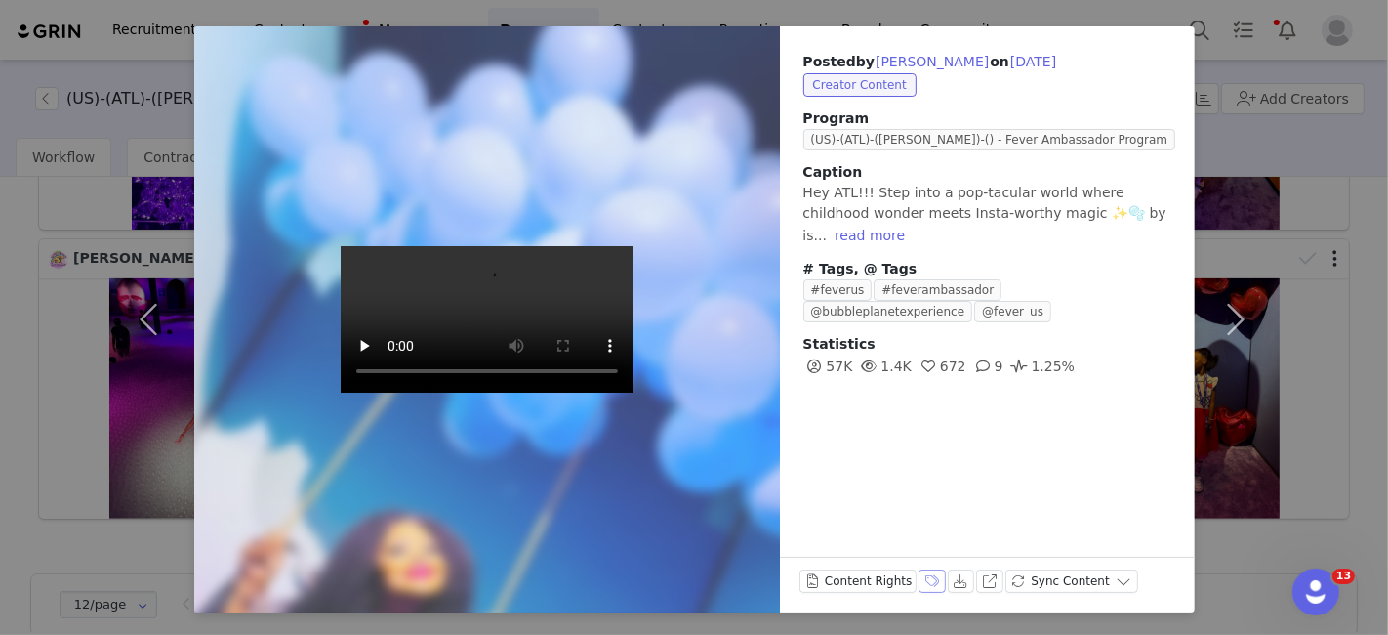
click at [919, 578] on button "Labels & Tags" at bounding box center [932, 580] width 27 height 23
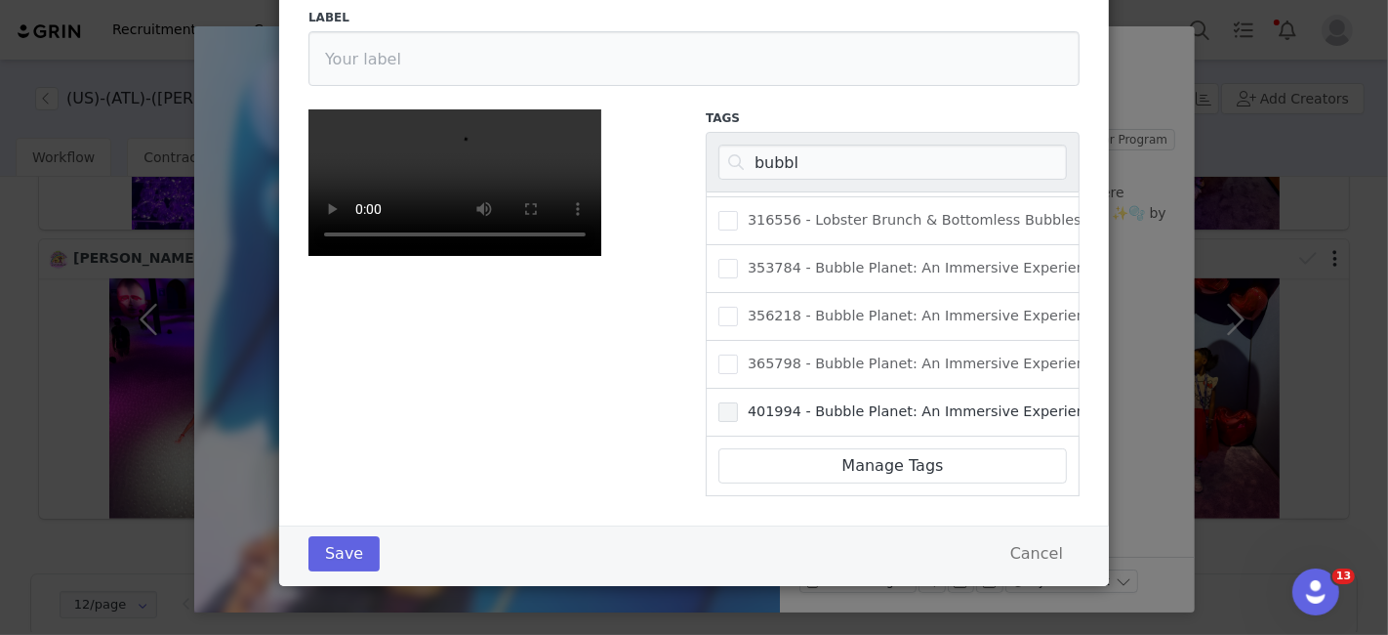
click at [719, 402] on span "Labels & Tags" at bounding box center [729, 412] width 20 height 20
click at [738, 402] on input "401994 - Bubble Planet: An Immersive Experience ATL" at bounding box center [738, 402] width 0 height 0
click at [331, 564] on button "Save" at bounding box center [344, 553] width 71 height 35
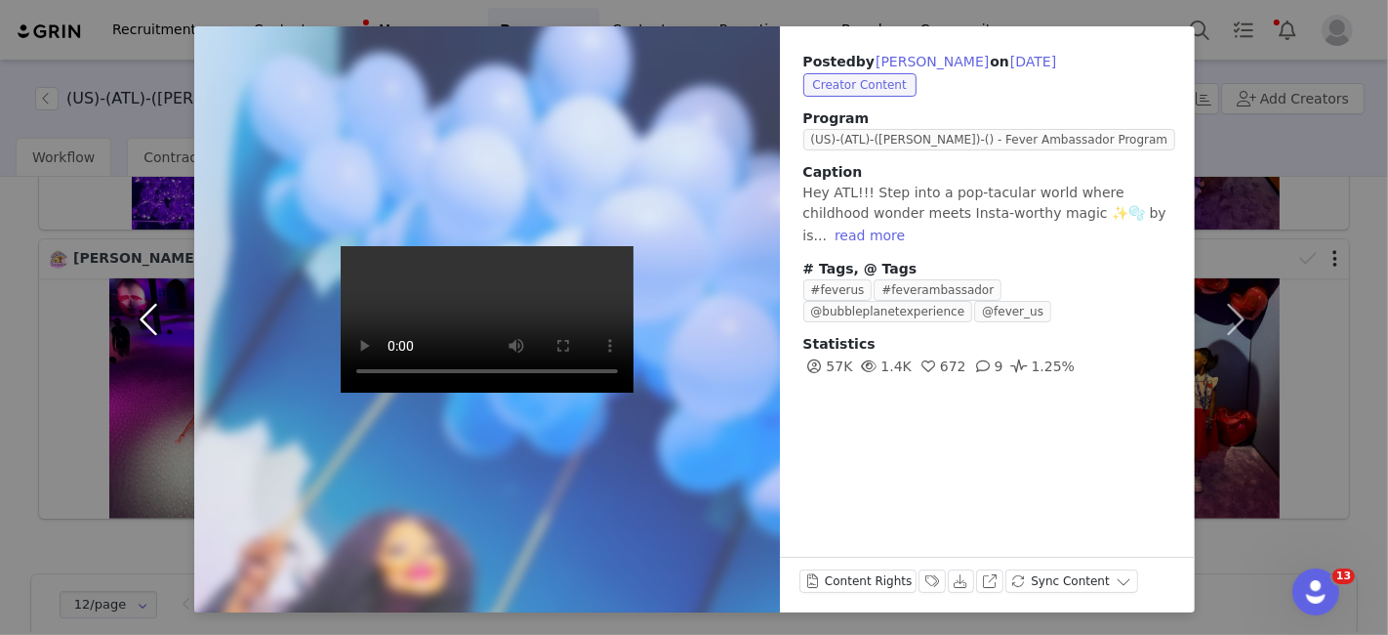
click at [142, 303] on button "button" at bounding box center [153, 319] width 82 height 586
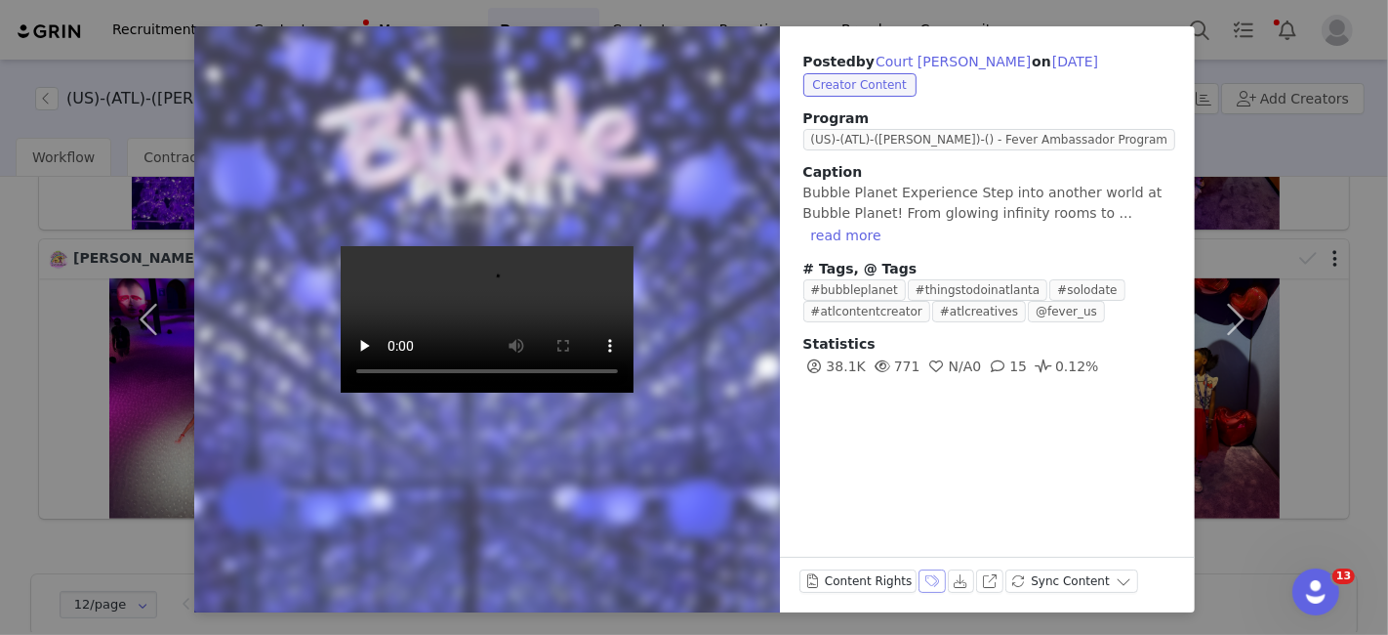
click at [919, 590] on button "Labels & Tags" at bounding box center [932, 580] width 27 height 23
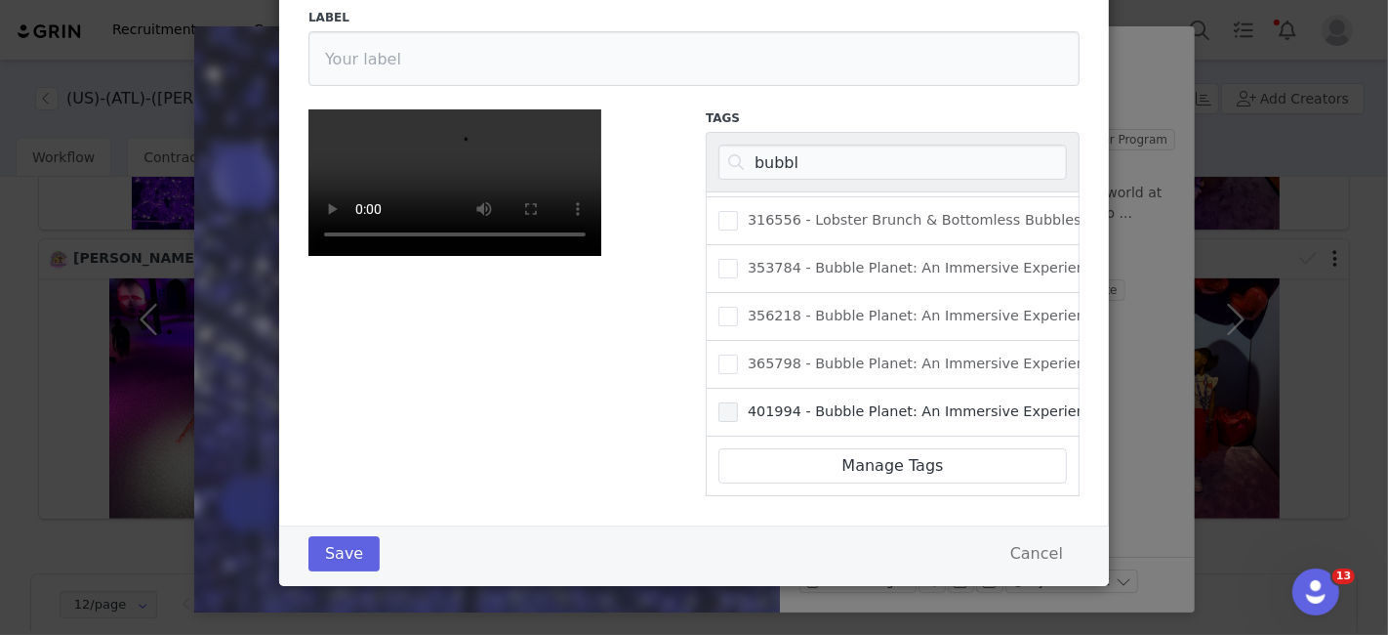
click at [719, 402] on span "Labels & Tags" at bounding box center [729, 412] width 20 height 20
click at [738, 402] on input "401994 - Bubble Planet: An Immersive Experience ATL" at bounding box center [738, 402] width 0 height 0
click at [331, 547] on button "Save" at bounding box center [344, 553] width 71 height 35
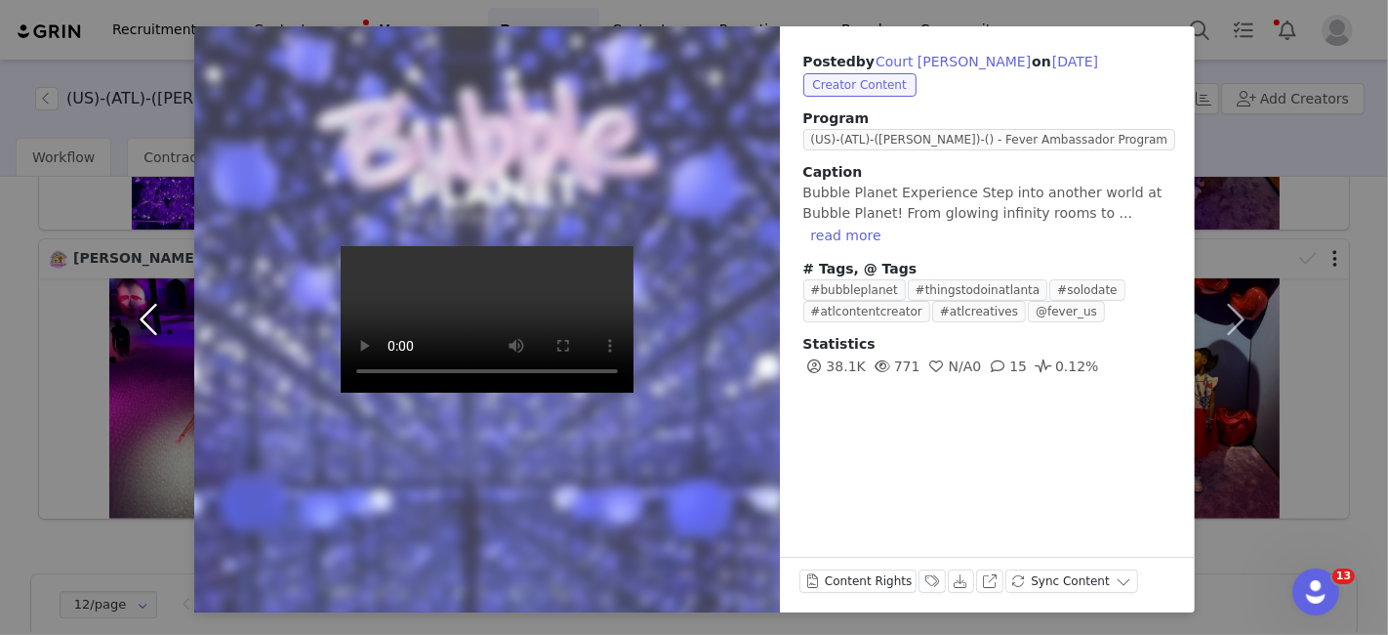
click at [140, 300] on button "button" at bounding box center [153, 319] width 82 height 586
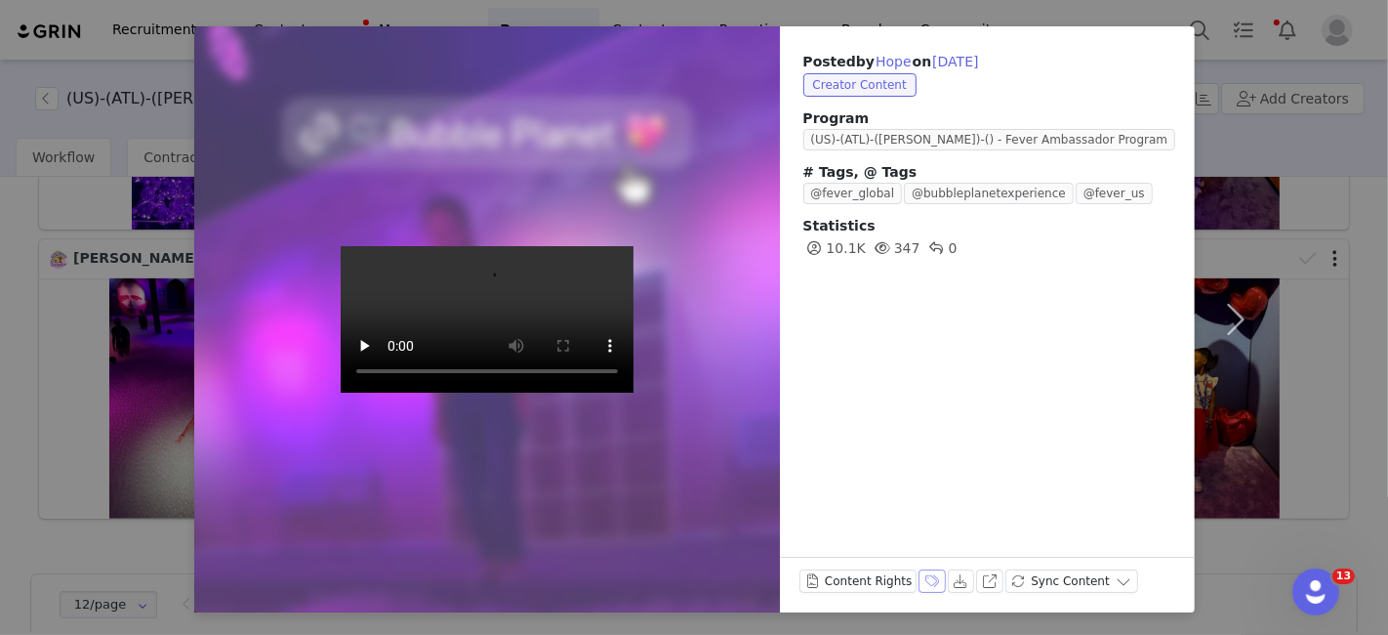
click at [919, 583] on button "Labels & Tags" at bounding box center [932, 580] width 27 height 23
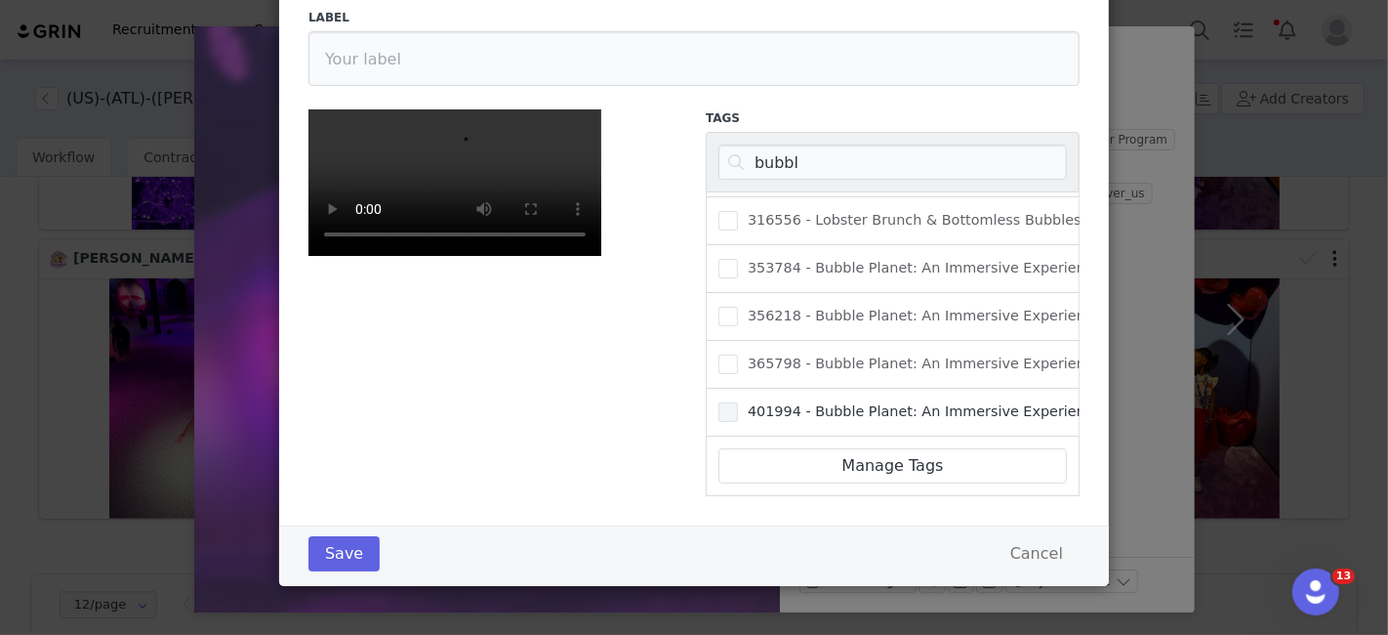
click at [736, 400] on label "401994 - Bubble Planet: An Immersive Experience ATL" at bounding box center [925, 411] width 413 height 23
click at [738, 402] on input "401994 - Bubble Planet: An Immersive Experience ATL" at bounding box center [738, 402] width 0 height 0
click at [317, 557] on button "Save" at bounding box center [344, 553] width 71 height 35
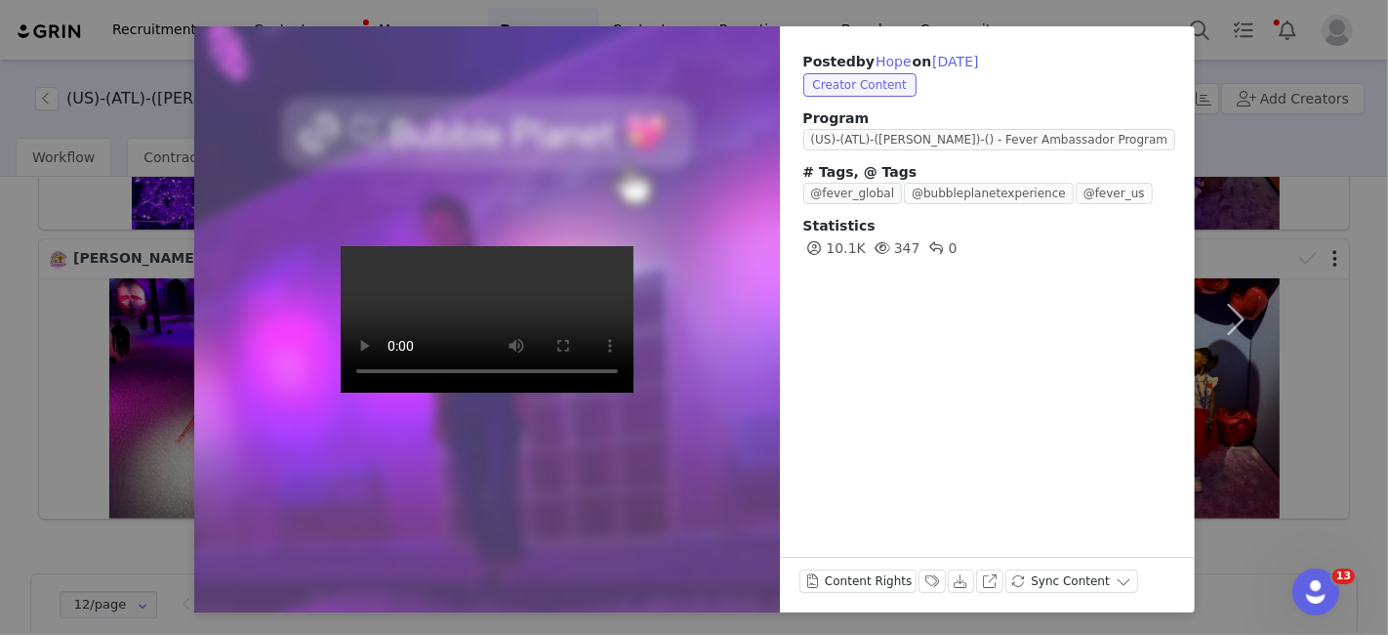
click at [151, 330] on div "Posted by Hope on Aug 31, 2025 Creator Content Program (US)-(ATL)-(SOFIA)-() - …" at bounding box center [694, 317] width 1388 height 635
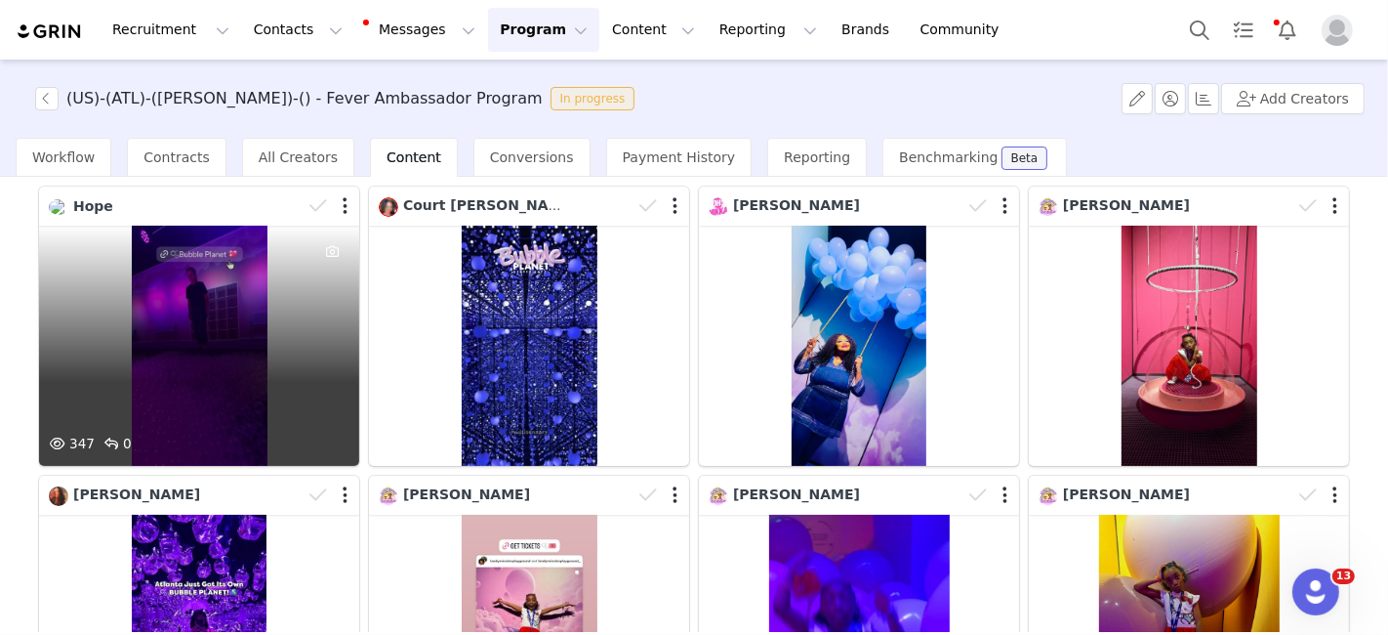
scroll to position [0, 0]
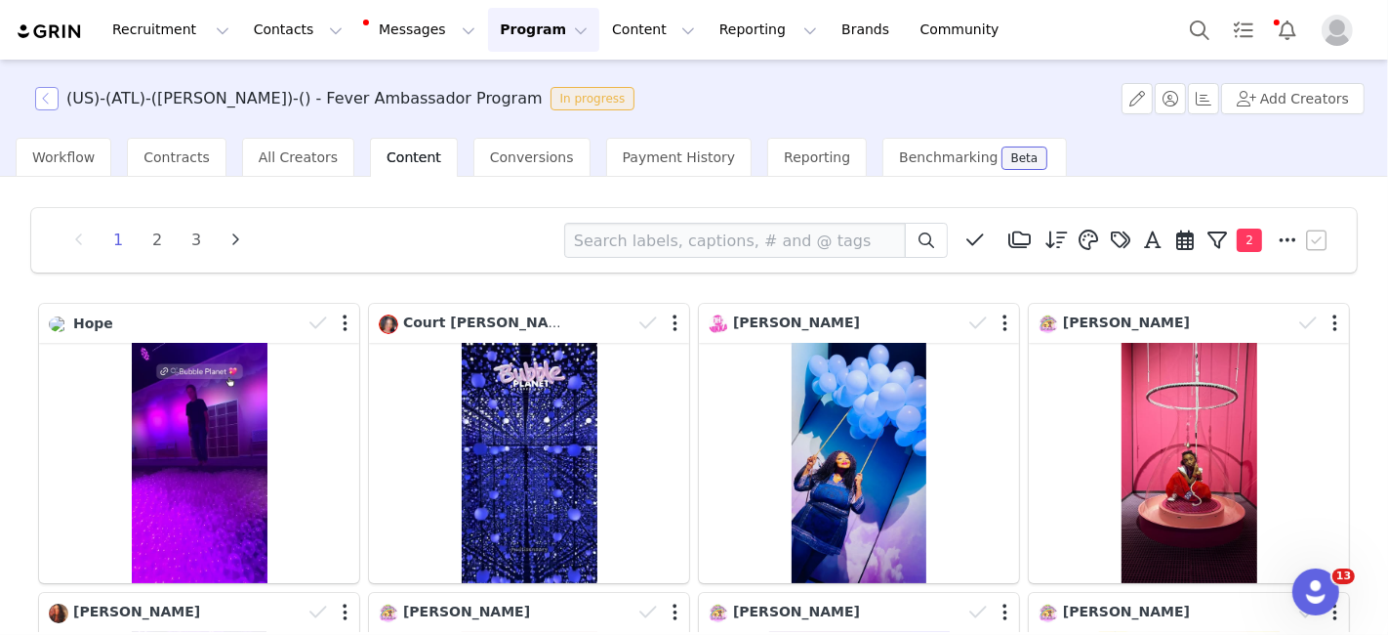
click at [42, 90] on button "button" at bounding box center [46, 98] width 23 height 23
